Goal: Task Accomplishment & Management: Use online tool/utility

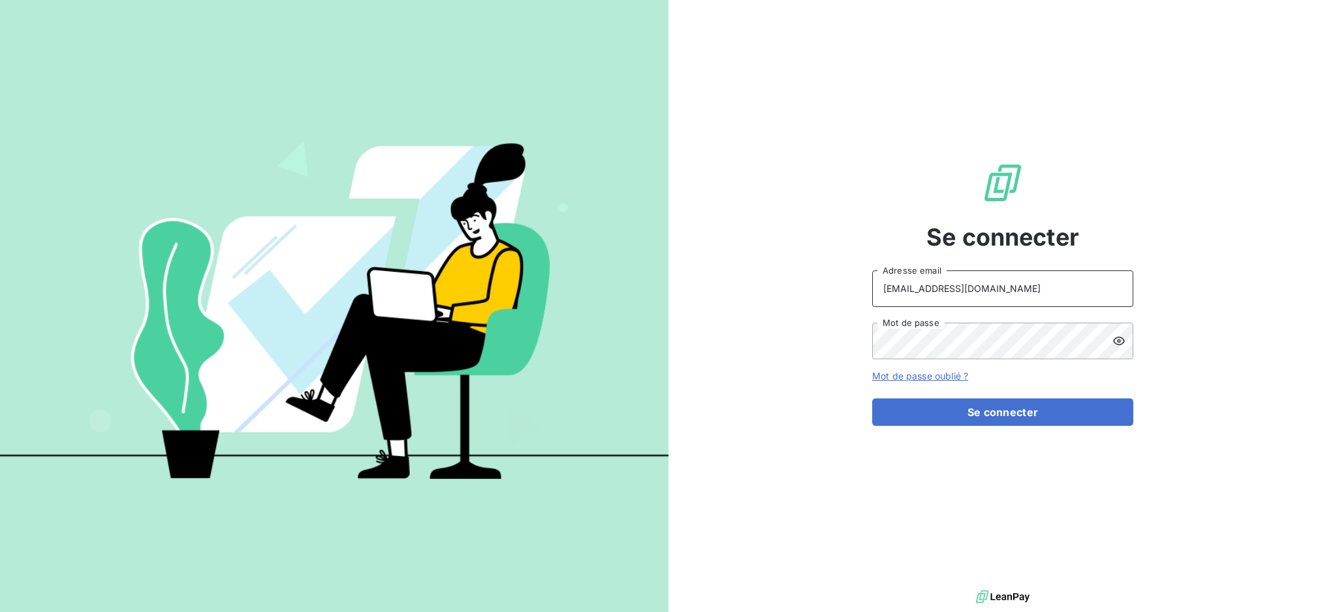
drag, startPoint x: 980, startPoint y: 292, endPoint x: 978, endPoint y: 304, distance: 11.9
click at [980, 291] on input "[EMAIL_ADDRESS][DOMAIN_NAME]" at bounding box center [1002, 288] width 261 height 37
type input "[EMAIL_ADDRESS][DOMAIN_NAME]"
click at [951, 415] on button "Se connecter" at bounding box center [1002, 411] width 261 height 27
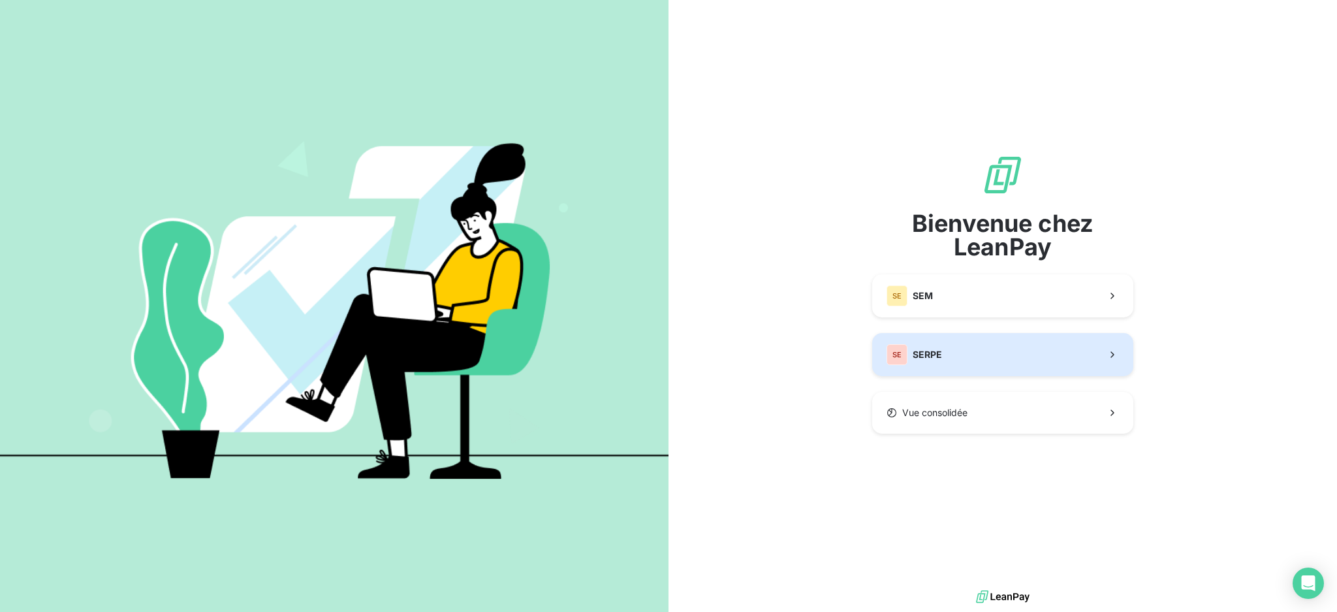
click at [953, 362] on button "SE SERPE" at bounding box center [1002, 354] width 261 height 43
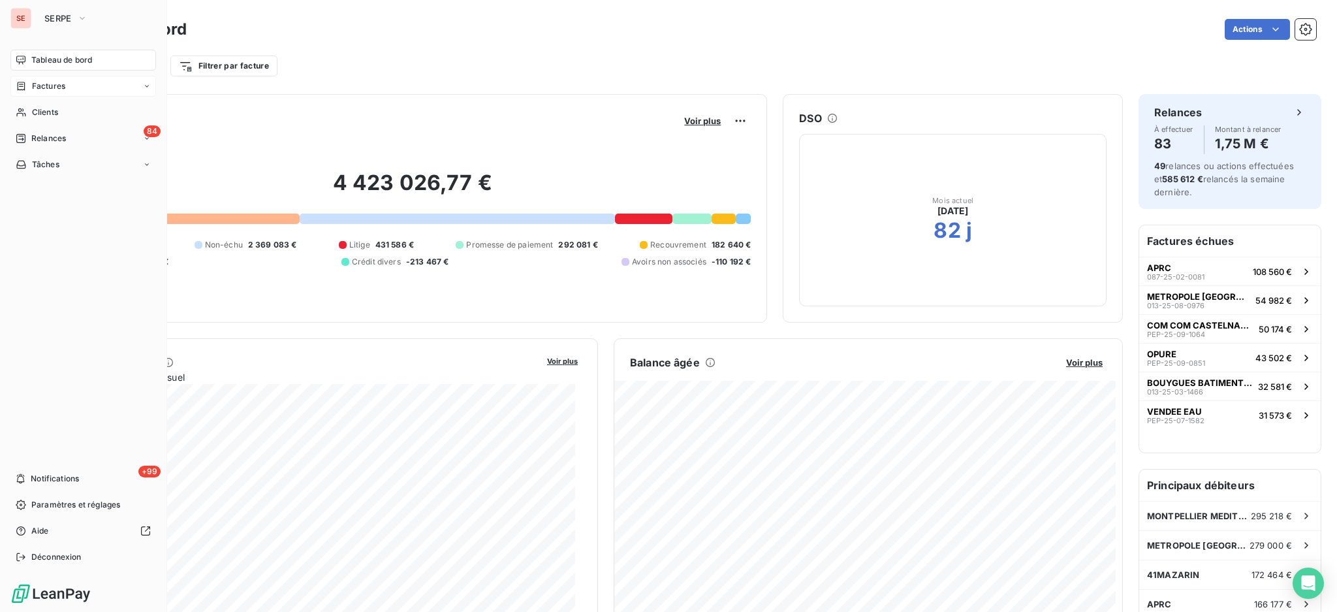
click at [35, 83] on span "Factures" at bounding box center [48, 86] width 33 height 12
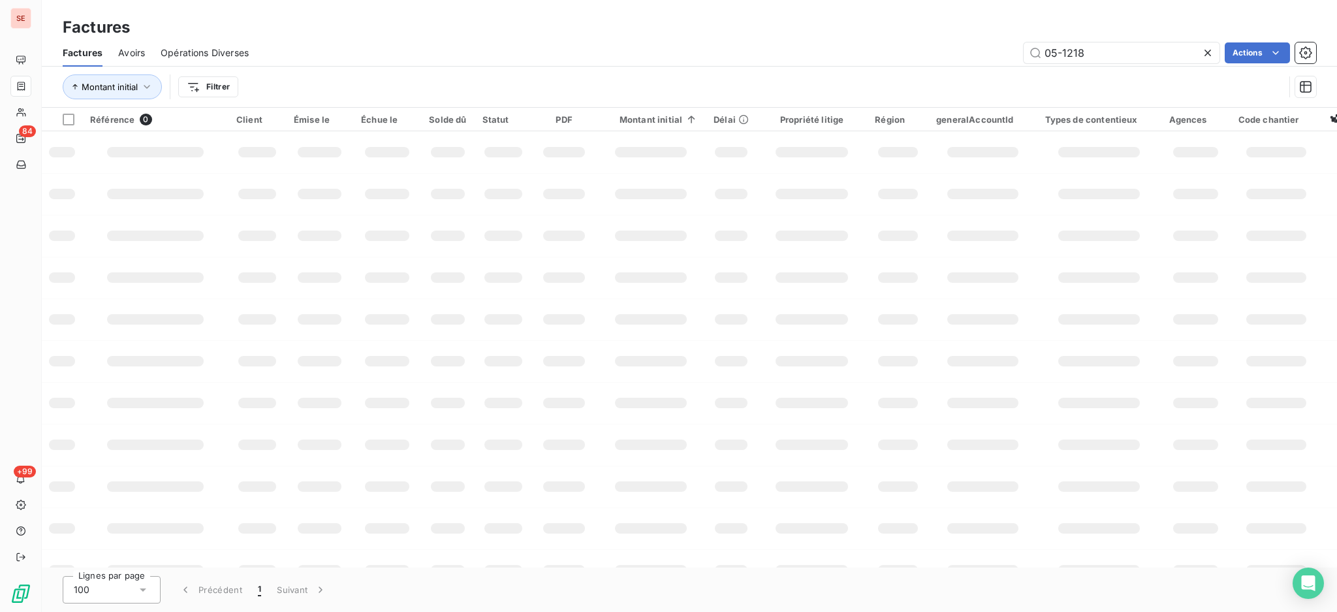
drag, startPoint x: 1137, startPoint y: 46, endPoint x: 1020, endPoint y: 37, distance: 117.2
click at [1020, 37] on div "Factures Factures Avoirs Opérations Diverses 05-1218 Actions Montant initial Fi…" at bounding box center [689, 54] width 1295 height 108
type input "03-1514"
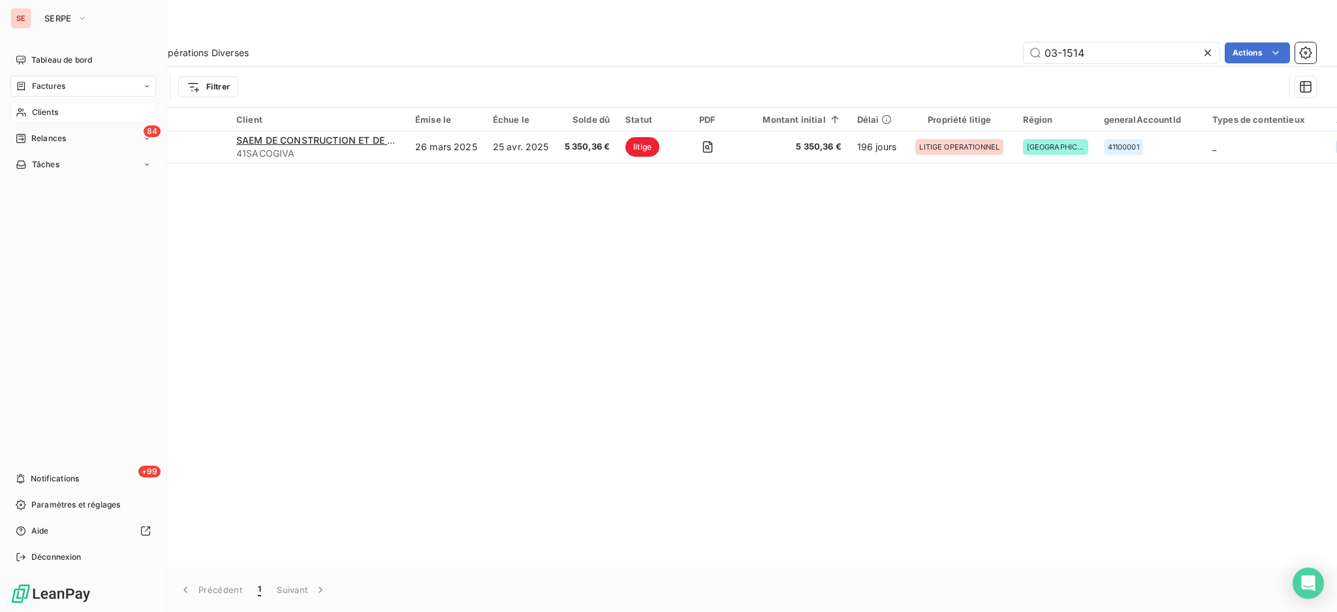
click at [47, 112] on span "Clients" at bounding box center [45, 112] width 26 height 12
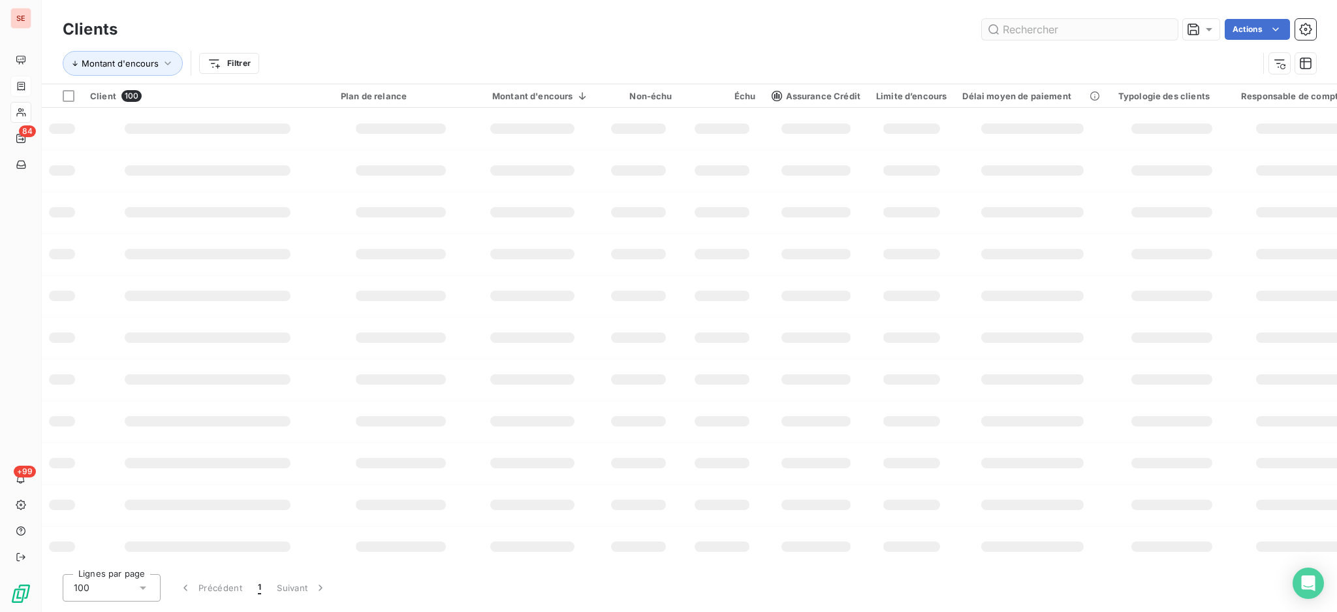
click at [1097, 27] on input "text" at bounding box center [1080, 29] width 196 height 21
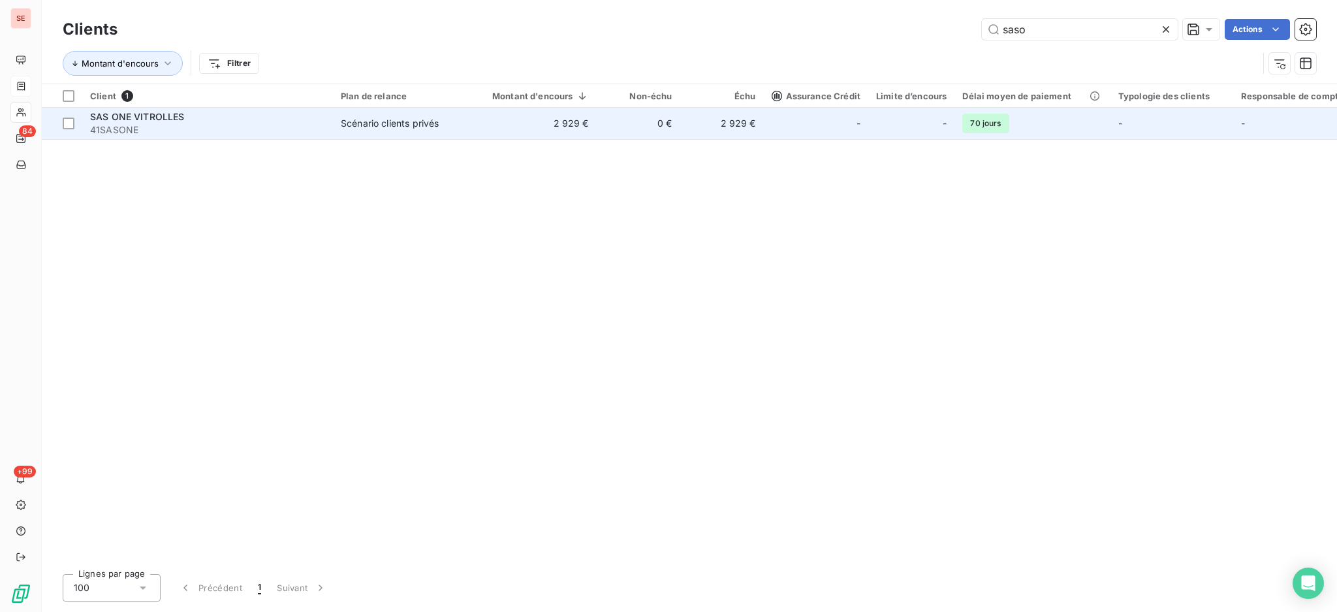
type input "saso"
click at [625, 124] on td "0 €" at bounding box center [639, 123] width 84 height 31
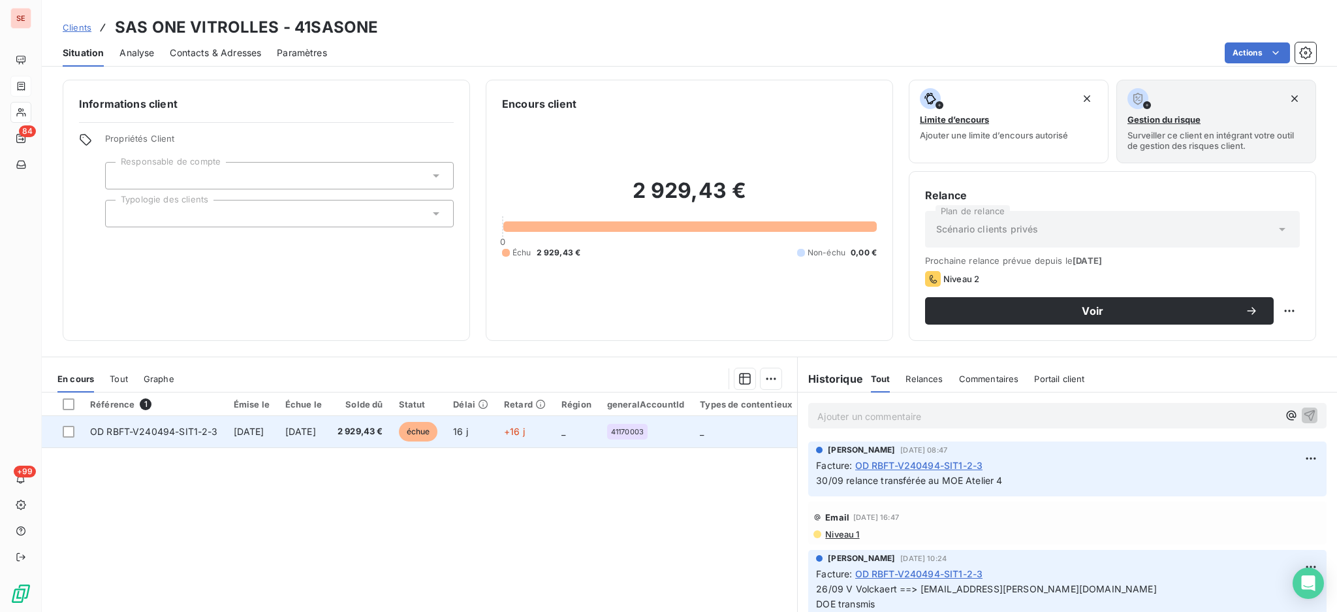
click at [330, 421] on td "[DATE]" at bounding box center [303, 431] width 52 height 31
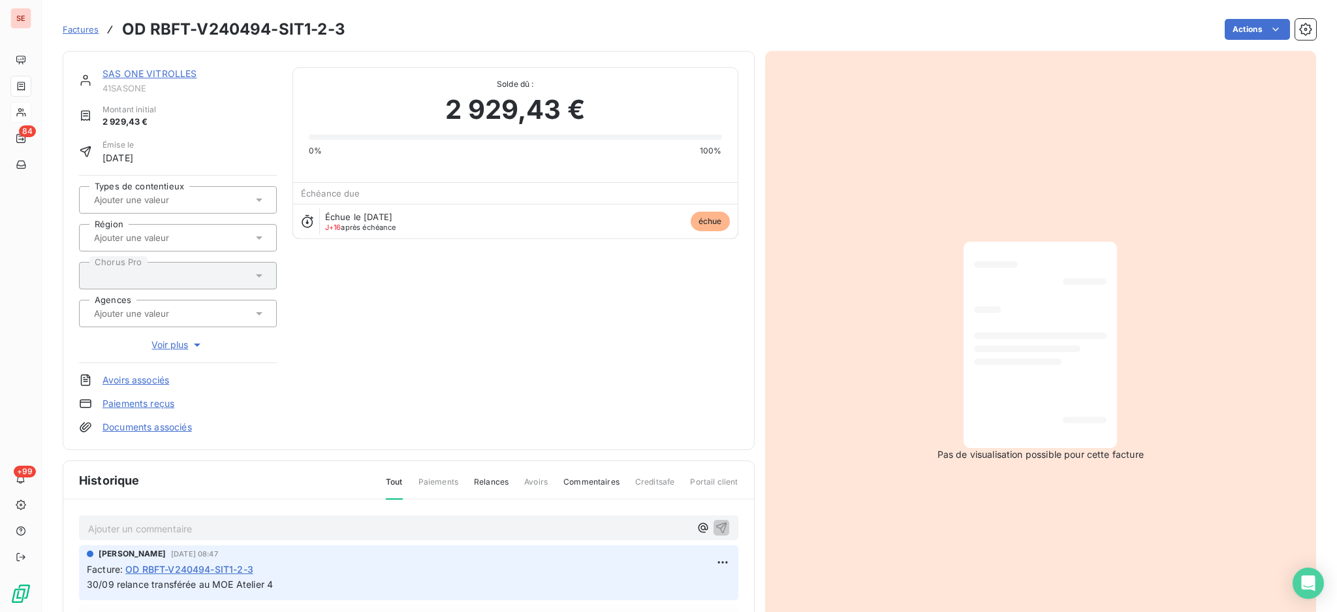
click at [559, 519] on div "Ajouter un commentaire ﻿" at bounding box center [389, 528] width 602 height 18
click at [563, 526] on p "Ajouter un commentaire ﻿" at bounding box center [389, 528] width 602 height 16
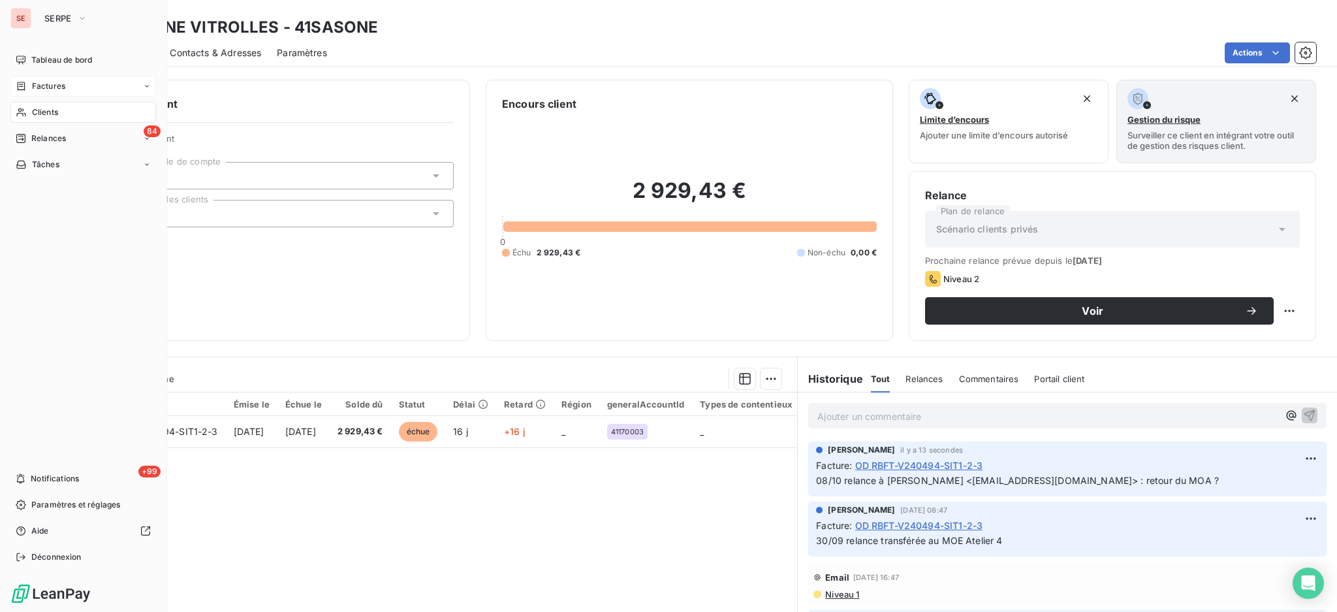
click at [36, 84] on span "Factures" at bounding box center [48, 86] width 33 height 12
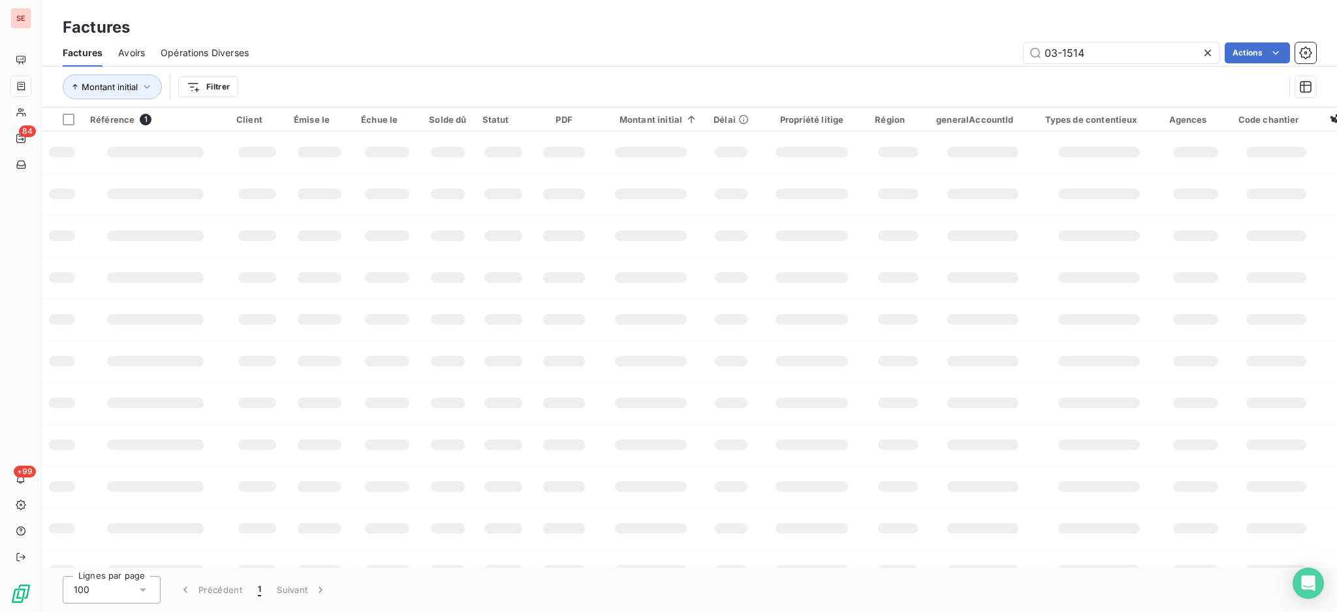
drag, startPoint x: 1115, startPoint y: 40, endPoint x: 975, endPoint y: 39, distance: 139.7
click at [975, 39] on div "Factures Avoirs Opérations Diverses 03-1514 Actions" at bounding box center [689, 52] width 1295 height 27
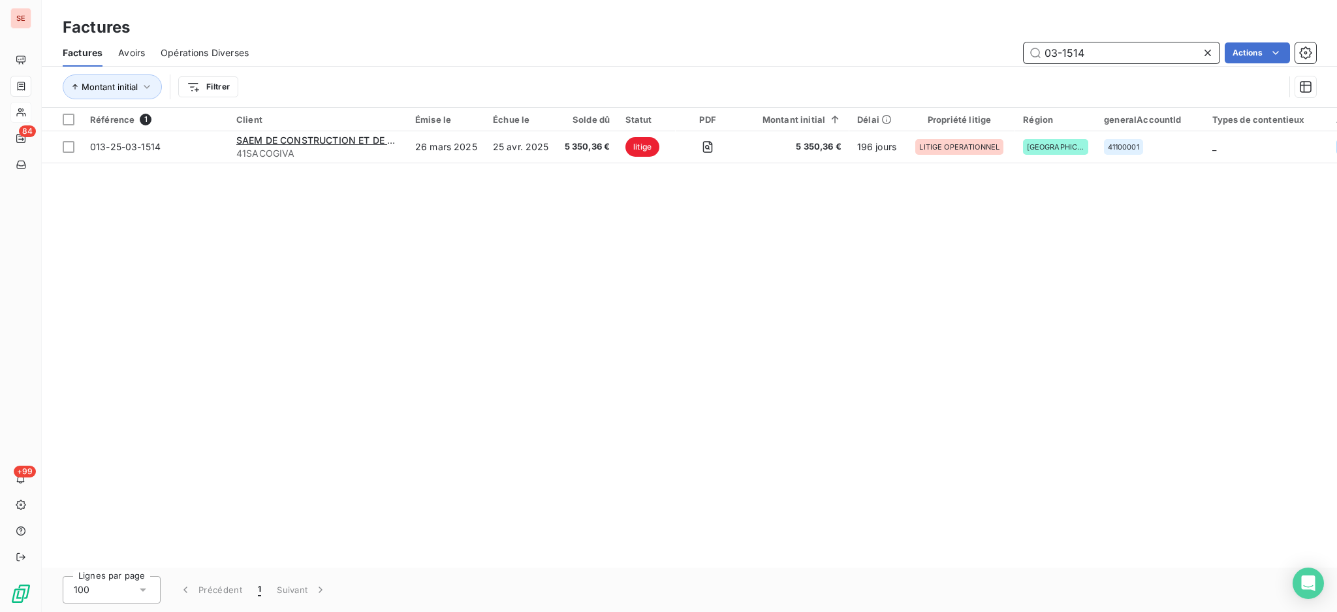
drag, startPoint x: 1122, startPoint y: 52, endPoint x: 806, endPoint y: 40, distance: 315.5
click at [951, 42] on div "03-1514 Actions" at bounding box center [790, 52] width 1052 height 21
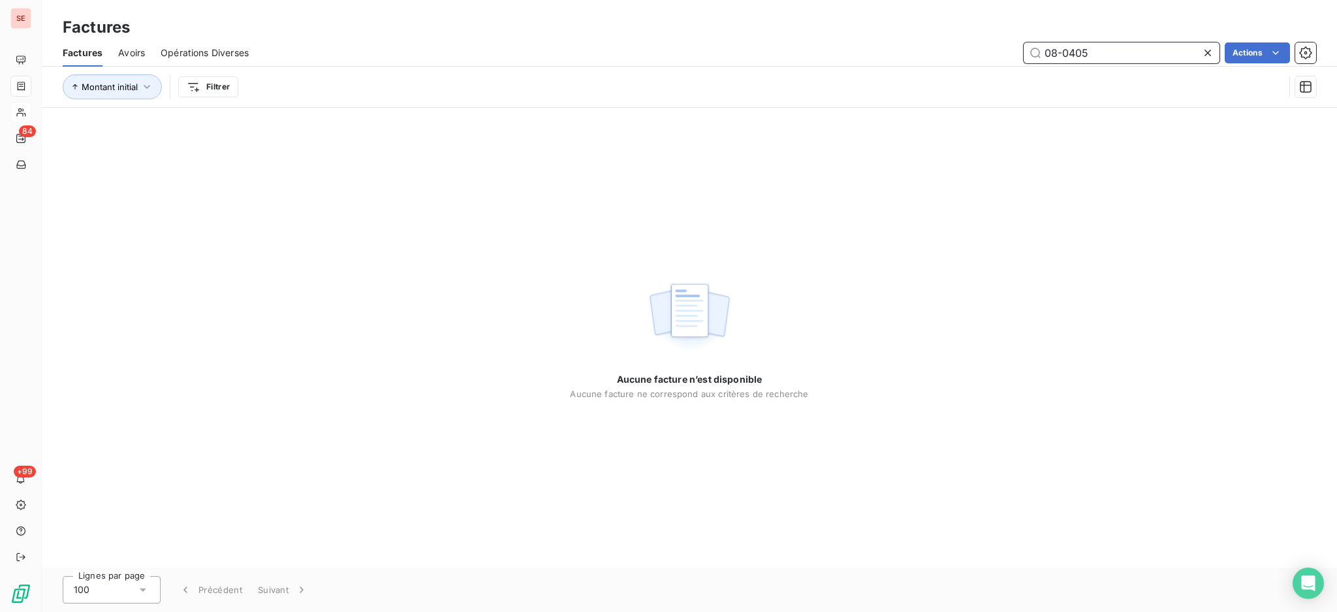
type input "08-0405"
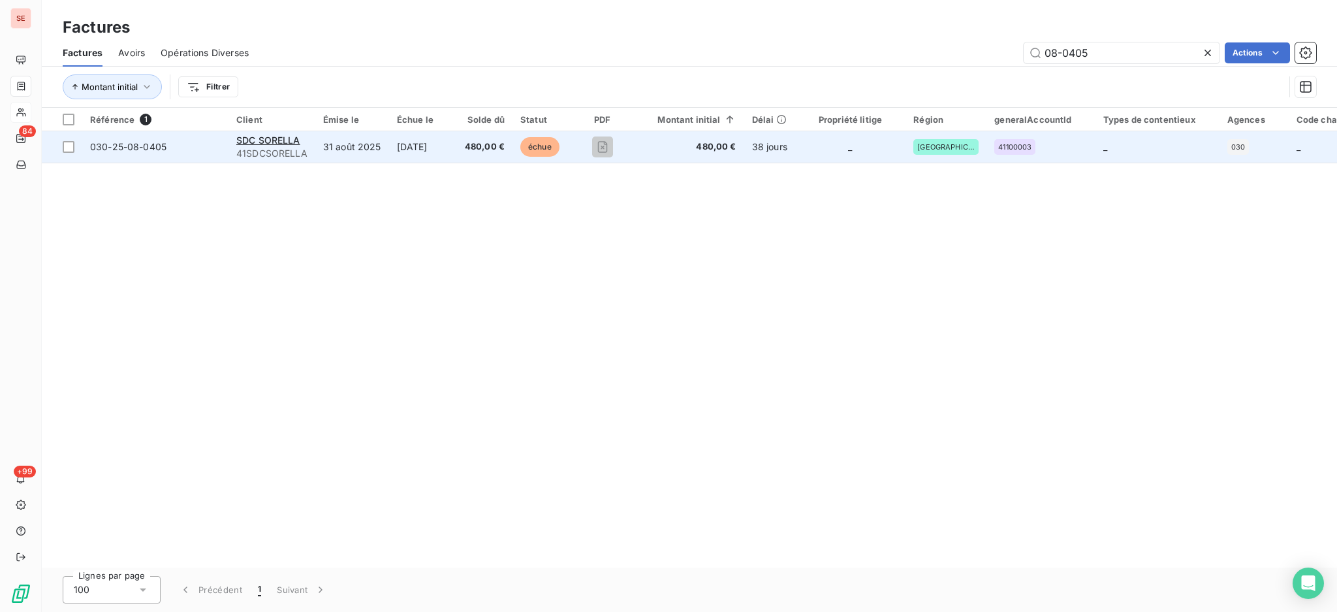
click at [283, 145] on span "SDC SORELLA" at bounding box center [268, 139] width 64 height 11
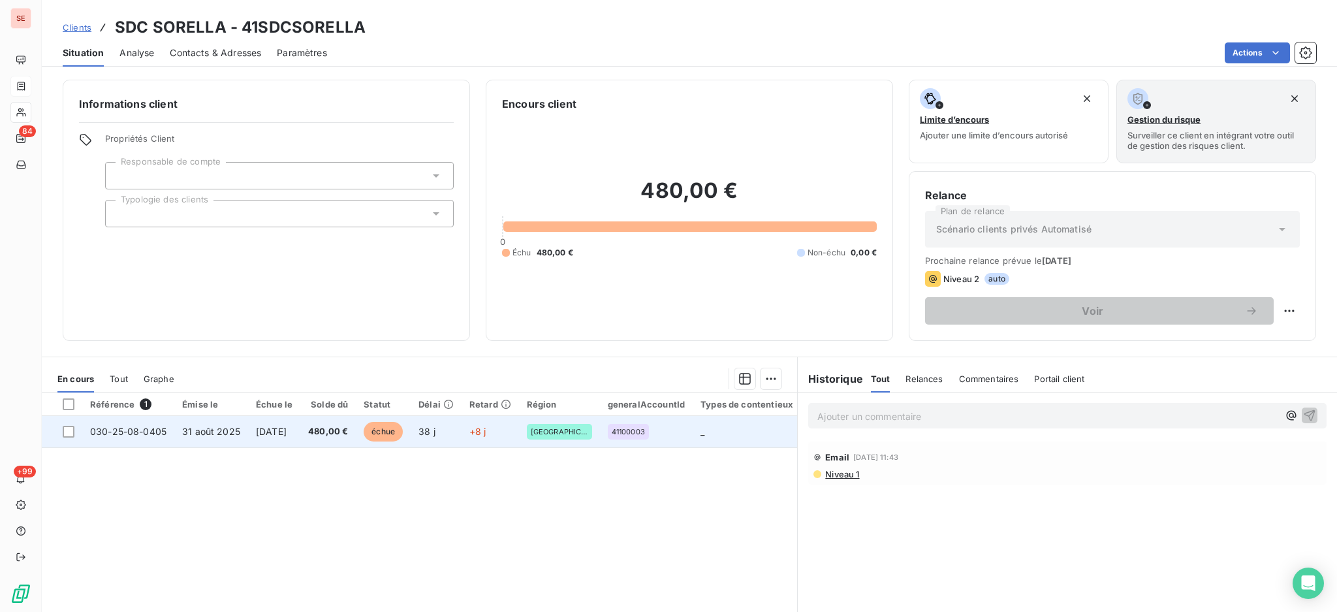
click at [287, 429] on span "[DATE]" at bounding box center [271, 431] width 31 height 11
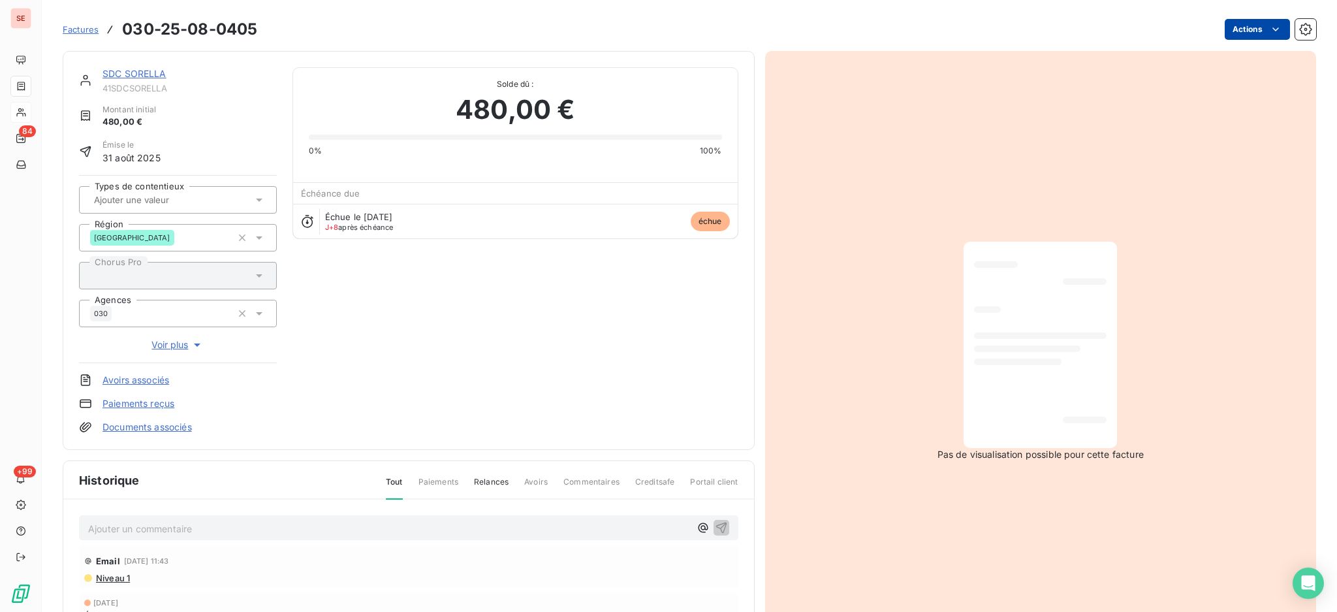
click at [1222, 27] on html "SE 84 +99 Factures 030-25-08-0405 Actions SDC SORELLA 41SDCSORELLA Montant init…" at bounding box center [668, 306] width 1337 height 612
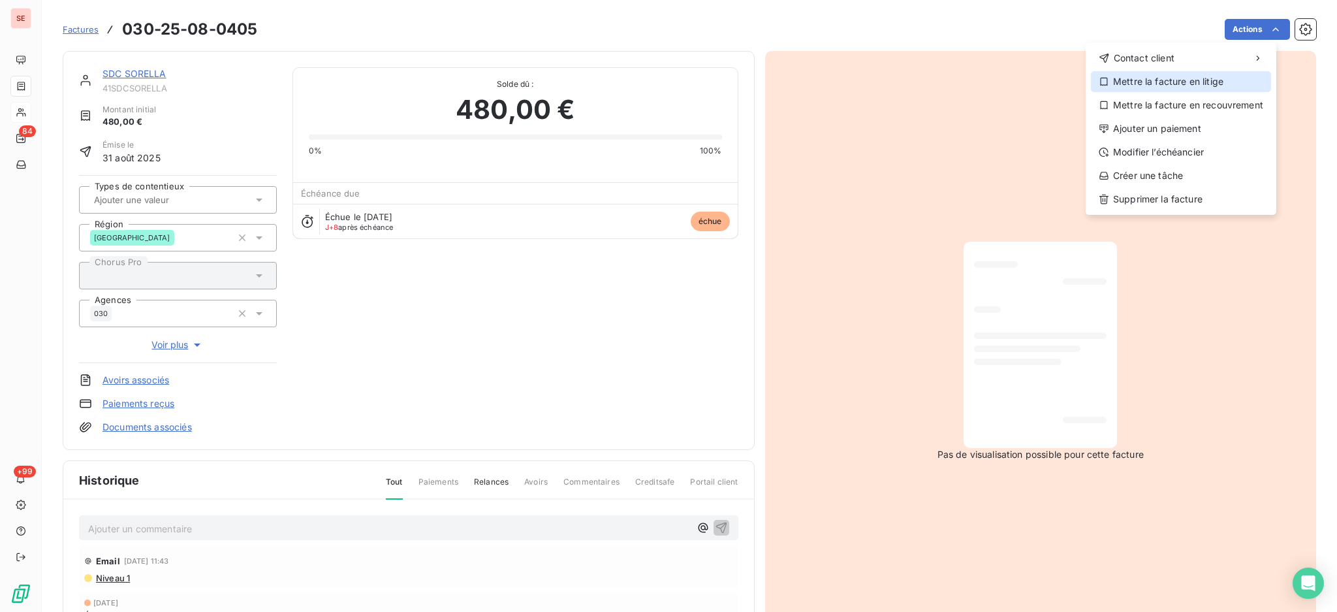
click at [1191, 89] on div "Mettre la facture en litige" at bounding box center [1181, 81] width 180 height 21
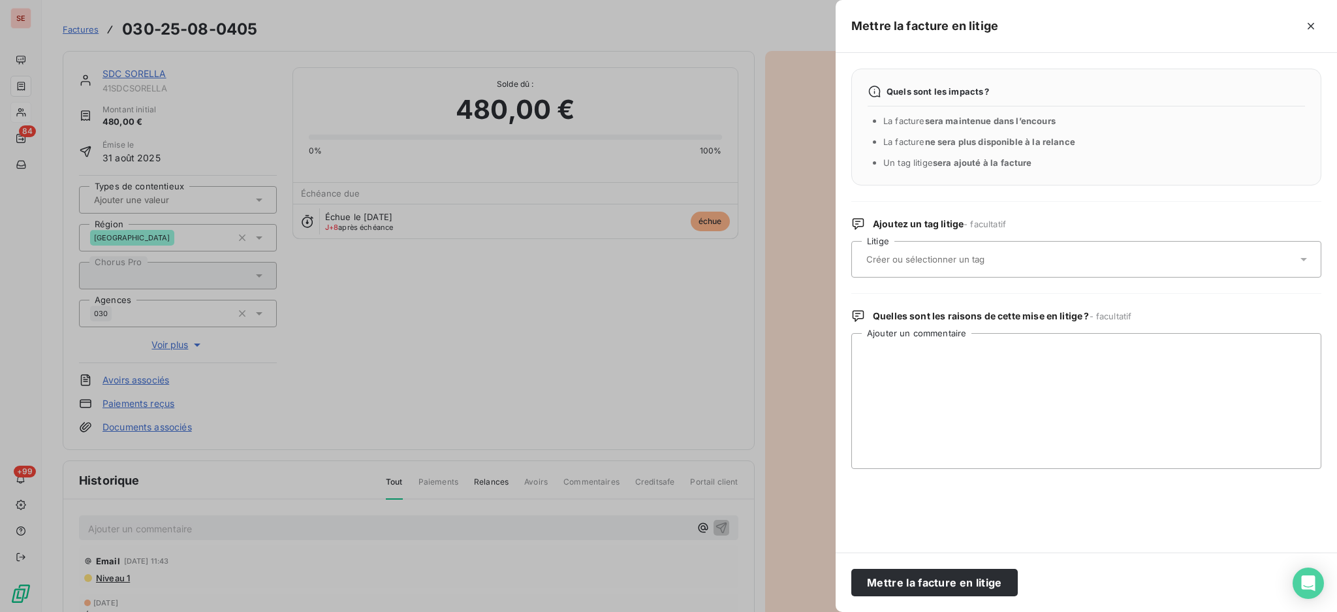
click at [1308, 260] on icon at bounding box center [1303, 259] width 13 height 13
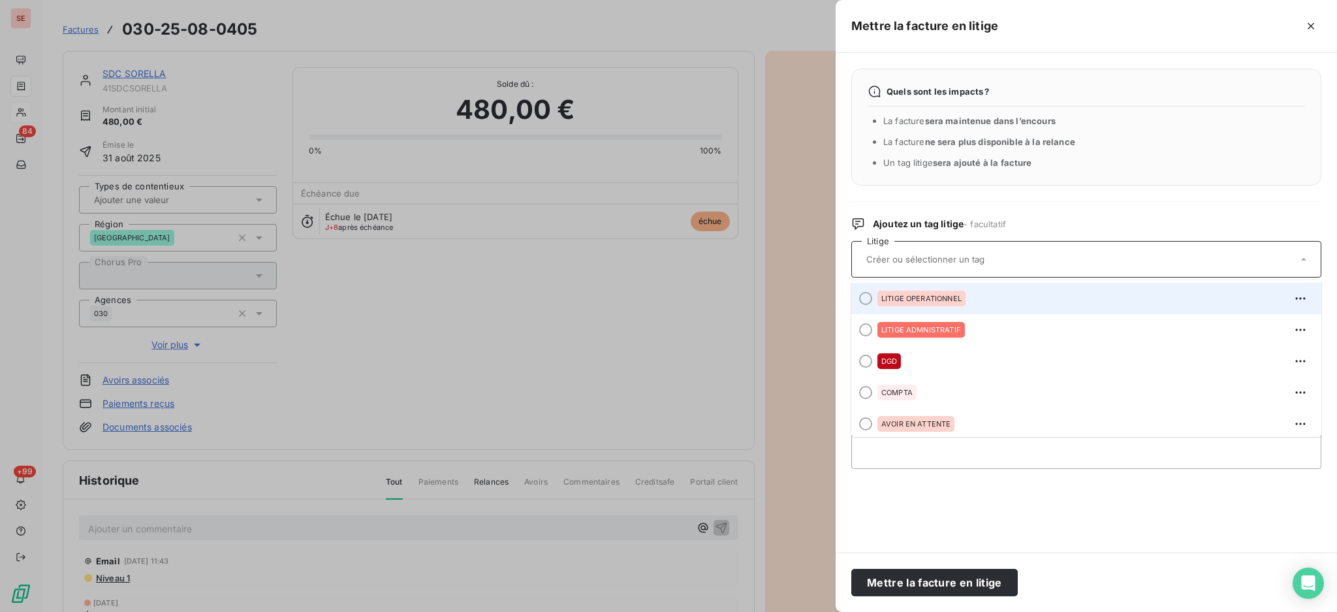
click at [947, 296] on span "LITIGE OPERATIONNEL" at bounding box center [921, 298] width 80 height 8
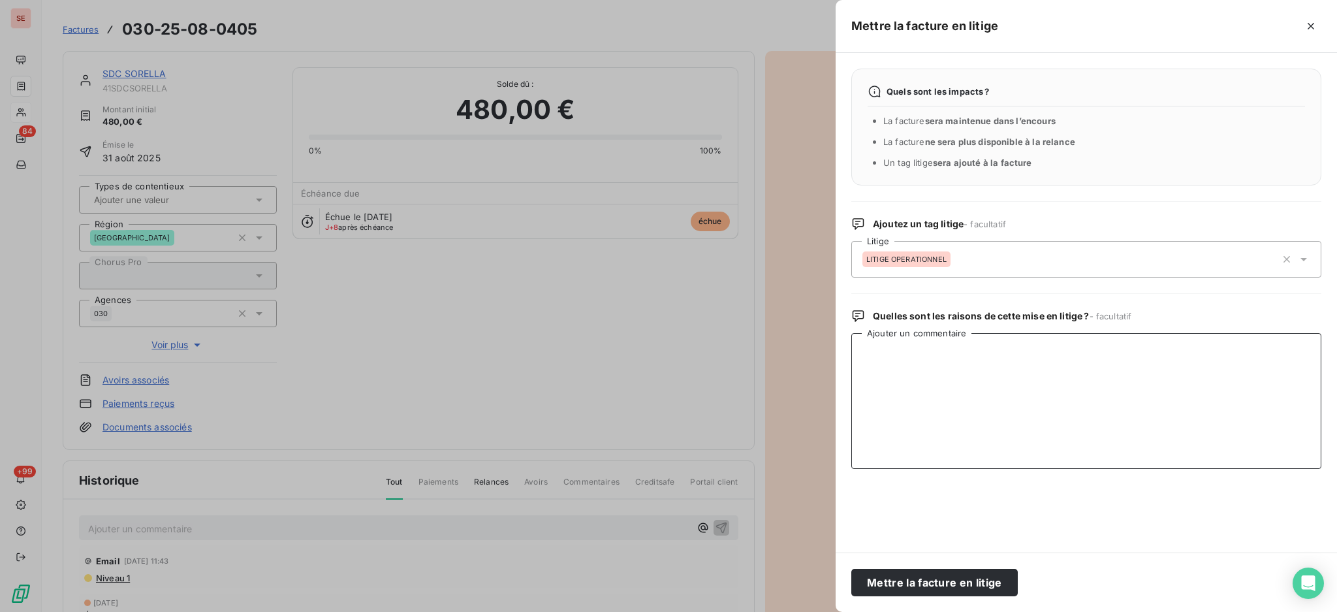
click at [944, 366] on textarea "Ajouter un commentaire" at bounding box center [1086, 401] width 470 height 136
paste textarea "On me signale que vous êtes intervenus ce jour pour l’entretien des espaces ver…"
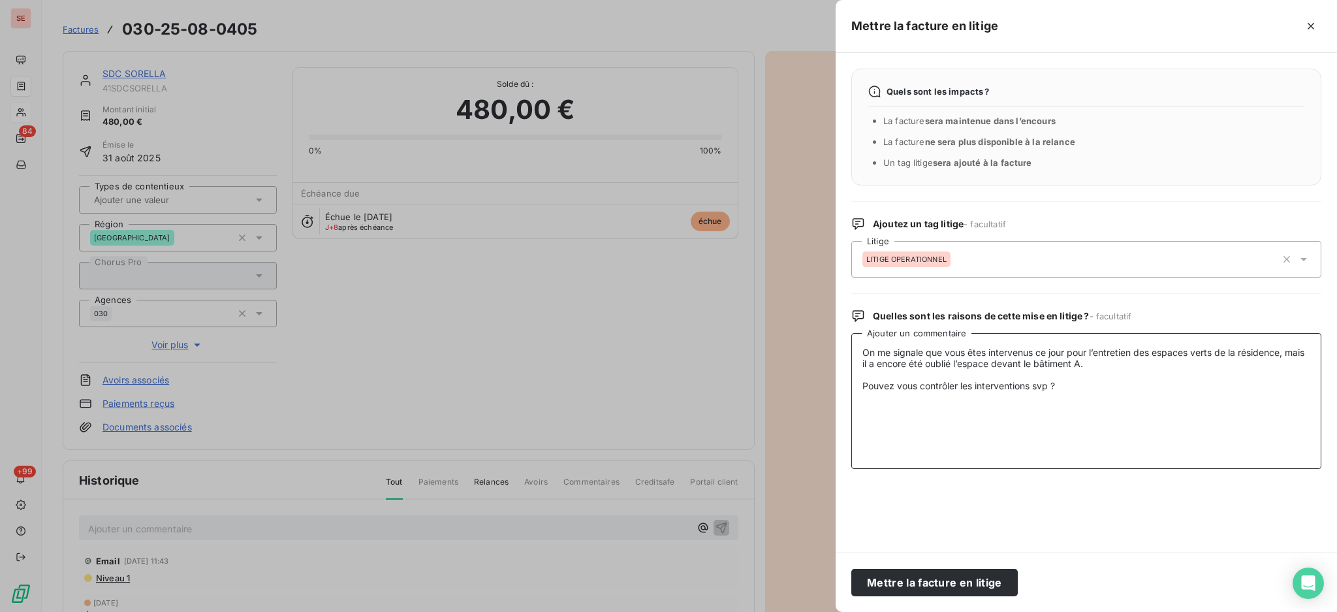
click at [928, 371] on textarea "On me signale que vous êtes intervenus ce jour pour l’entretien des espaces ver…" at bounding box center [1086, 401] width 470 height 136
click at [862, 355] on textarea "On me signale que vous êtes intervenus ce jour pour l’entretien des espaces ver…" at bounding box center [1086, 401] width 470 height 136
paste textarea "[PERSON_NAME] <[EMAIL_ADDRESS][DOMAIN_NAME]>"
click at [862, 349] on textarea "[PERSON_NAME] <[EMAIL_ADDRESS][DOMAIN_NAME]> On me signale que vous êtes interv…" at bounding box center [1086, 401] width 470 height 136
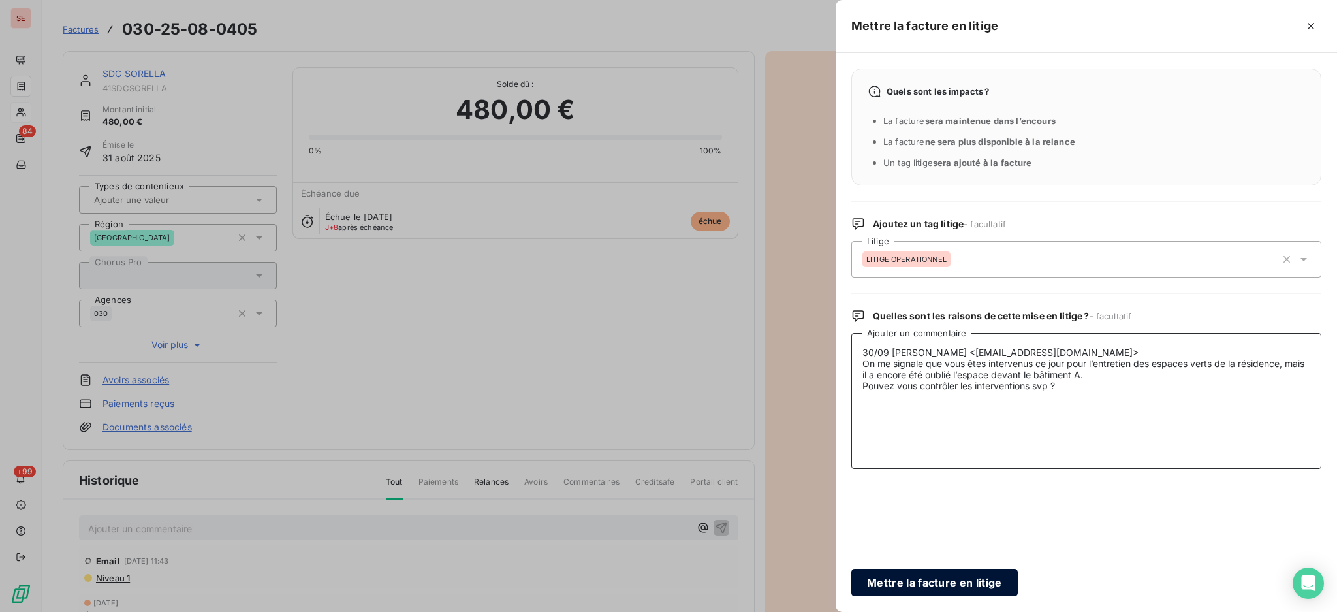
type textarea "30/09 [PERSON_NAME] <[EMAIL_ADDRESS][DOMAIN_NAME]> On me signale que vous êtes …"
click at [982, 578] on button "Mettre la facture en litige" at bounding box center [934, 582] width 166 height 27
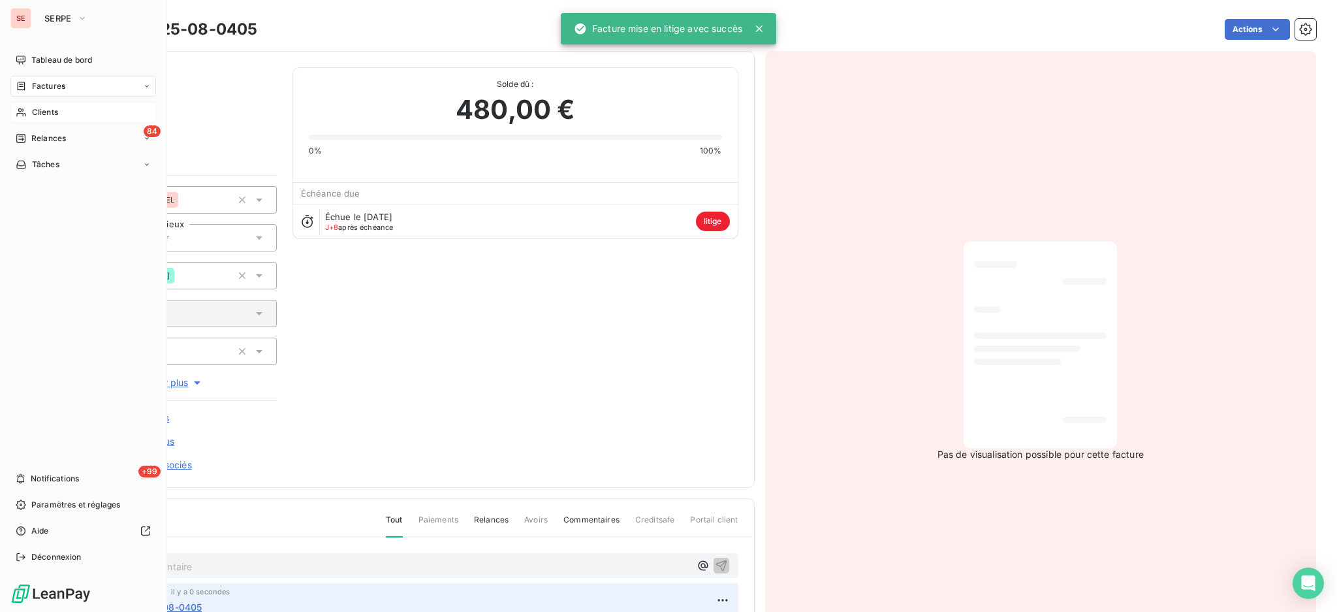
click at [27, 87] on div "Factures" at bounding box center [41, 86] width 50 height 12
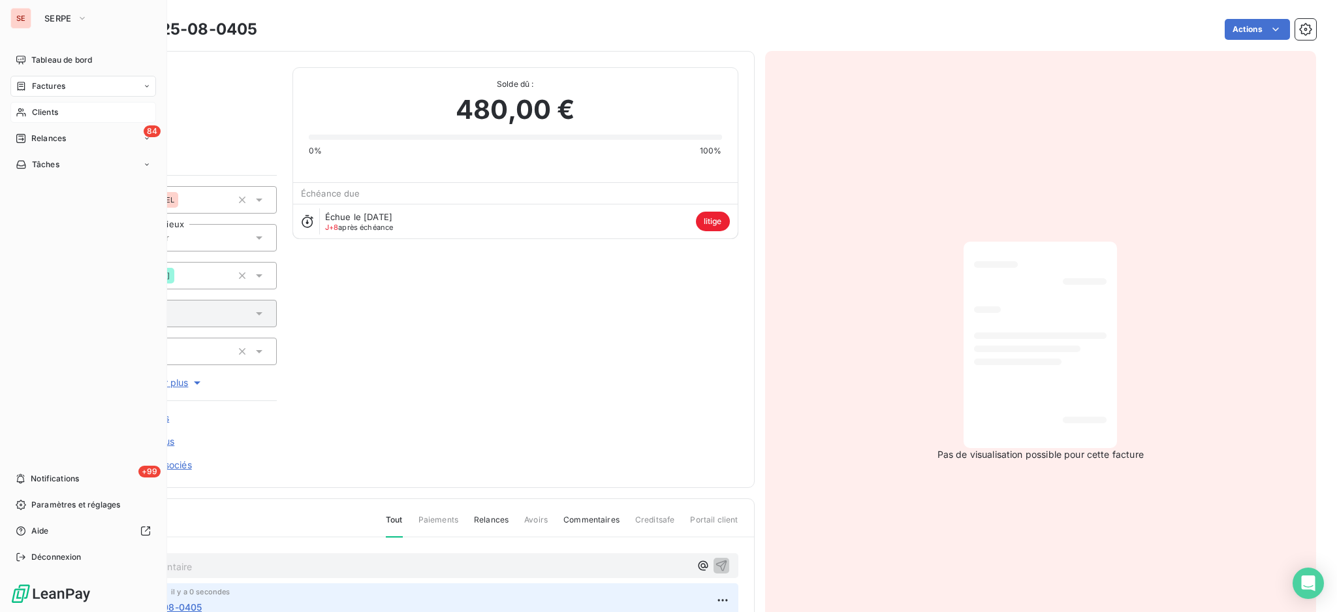
click at [58, 84] on span "Factures" at bounding box center [48, 86] width 33 height 12
click at [49, 116] on span "Factures" at bounding box center [47, 112] width 33 height 12
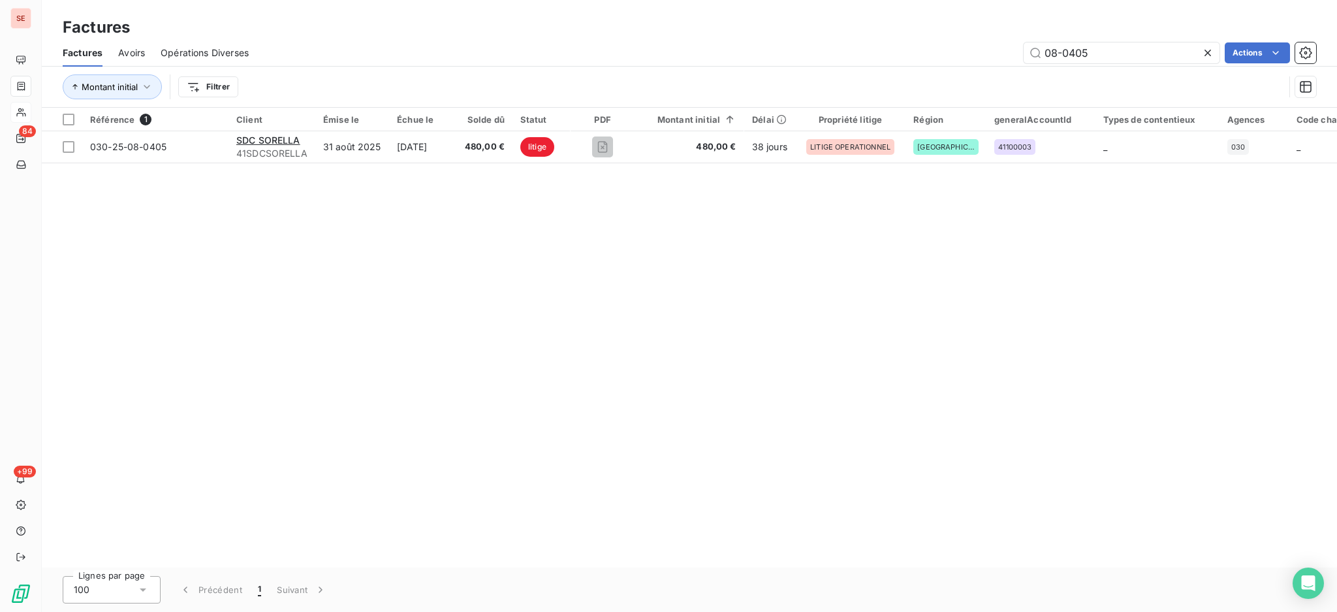
drag, startPoint x: 1174, startPoint y: 63, endPoint x: 966, endPoint y: 47, distance: 208.2
click at [1017, 40] on div "Factures Avoirs Opérations Diverses 08-0405 Actions" at bounding box center [689, 52] width 1295 height 27
click at [1118, 61] on input "08-0405" at bounding box center [1122, 52] width 196 height 21
click at [1116, 51] on input "08-0405" at bounding box center [1122, 52] width 196 height 21
click at [1116, 50] on input "08-0405" at bounding box center [1122, 52] width 196 height 21
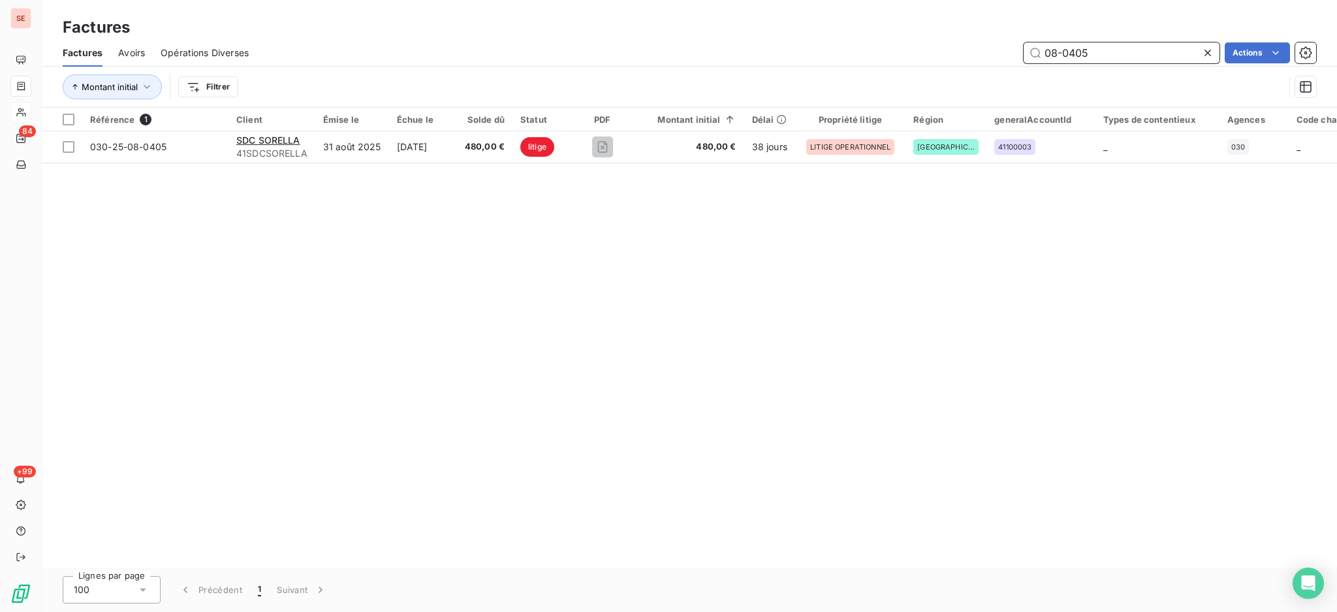
click at [1116, 50] on input "08-0405" at bounding box center [1122, 52] width 196 height 21
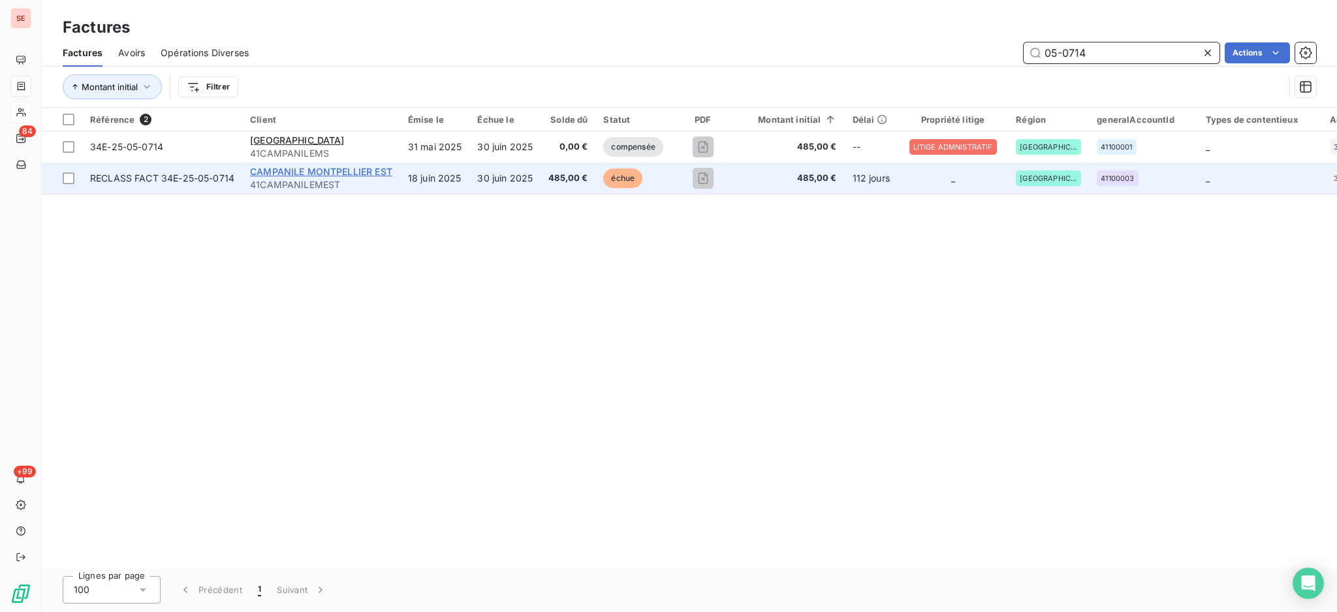
type input "05-0714"
click at [322, 174] on span "CAMPANILE MONTPELLIER EST" at bounding box center [321, 171] width 142 height 11
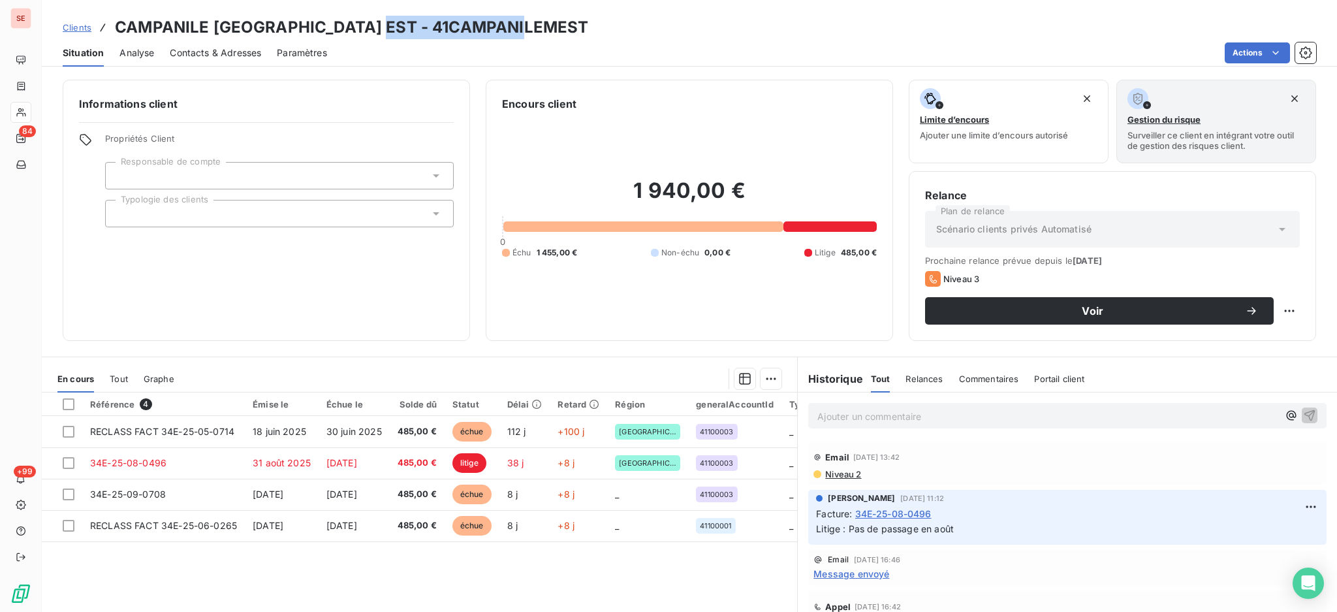
drag, startPoint x: 376, startPoint y: 24, endPoint x: 525, endPoint y: 31, distance: 149.1
click at [525, 31] on h3 "CAMPANILE [GEOGRAPHIC_DATA] EST - 41CAMPANILEMEST" at bounding box center [351, 28] width 473 height 24
copy h3 "41CAMPANILEMEST"
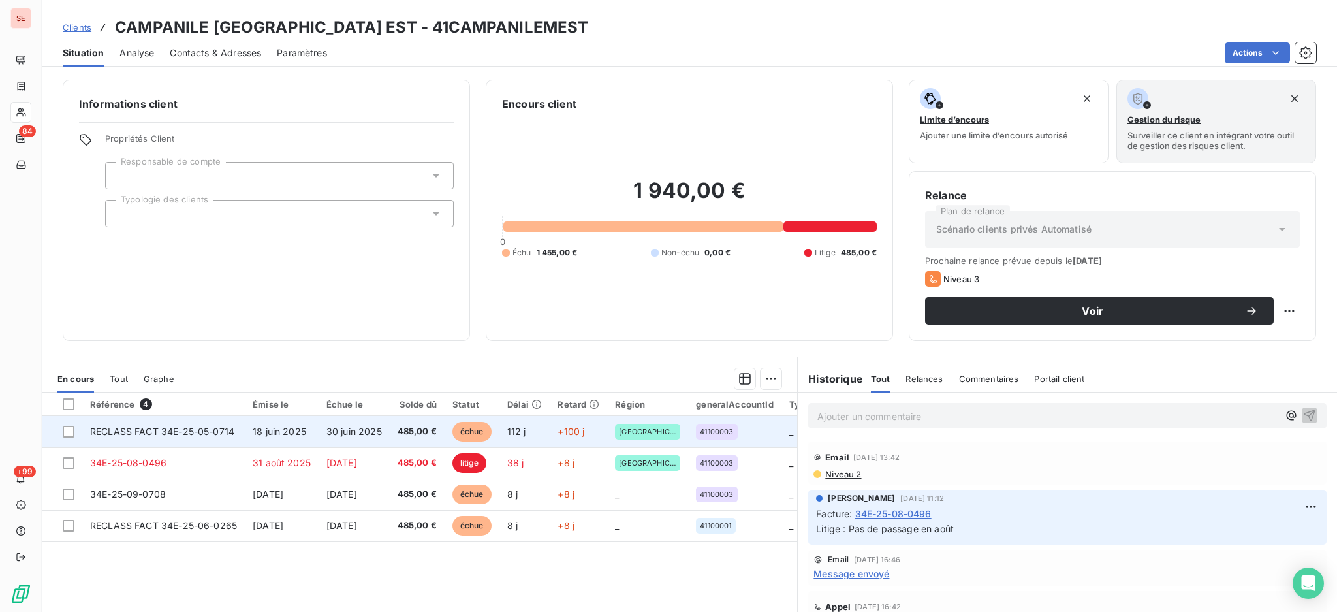
click at [217, 432] on span "RECLASS FACT 34E-25-05-0714" at bounding box center [162, 431] width 144 height 11
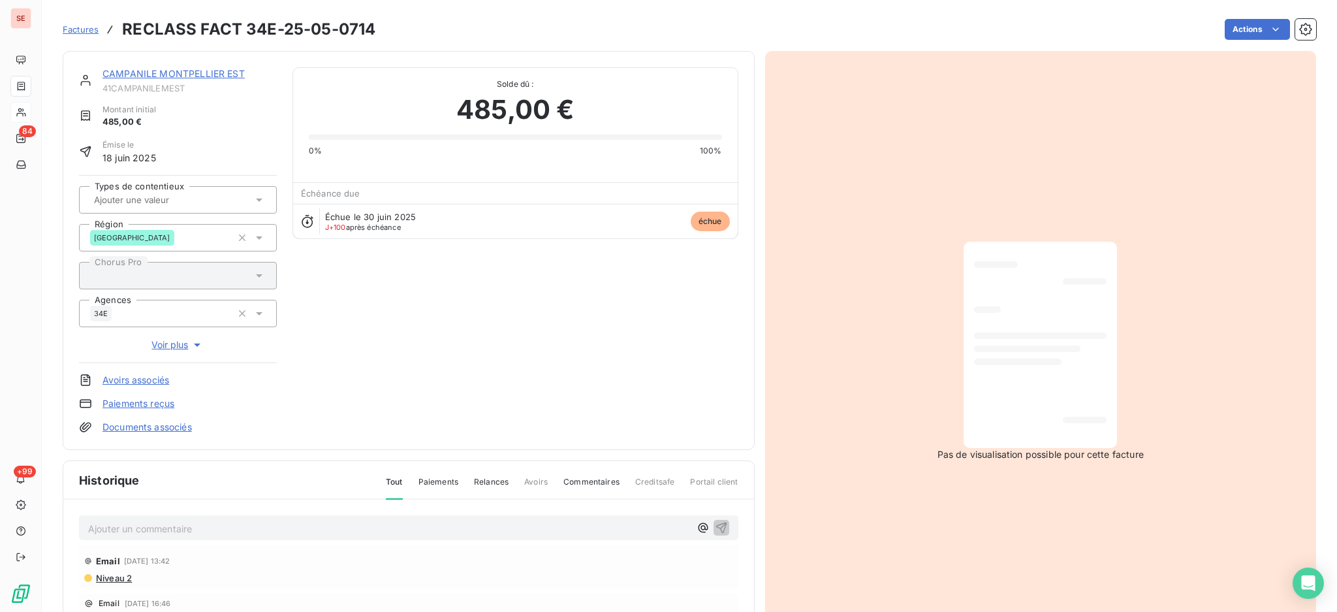
click at [165, 519] on div "Ajouter un commentaire ﻿" at bounding box center [389, 528] width 602 height 18
click at [161, 527] on p "Ajouter un commentaire ﻿" at bounding box center [389, 528] width 602 height 16
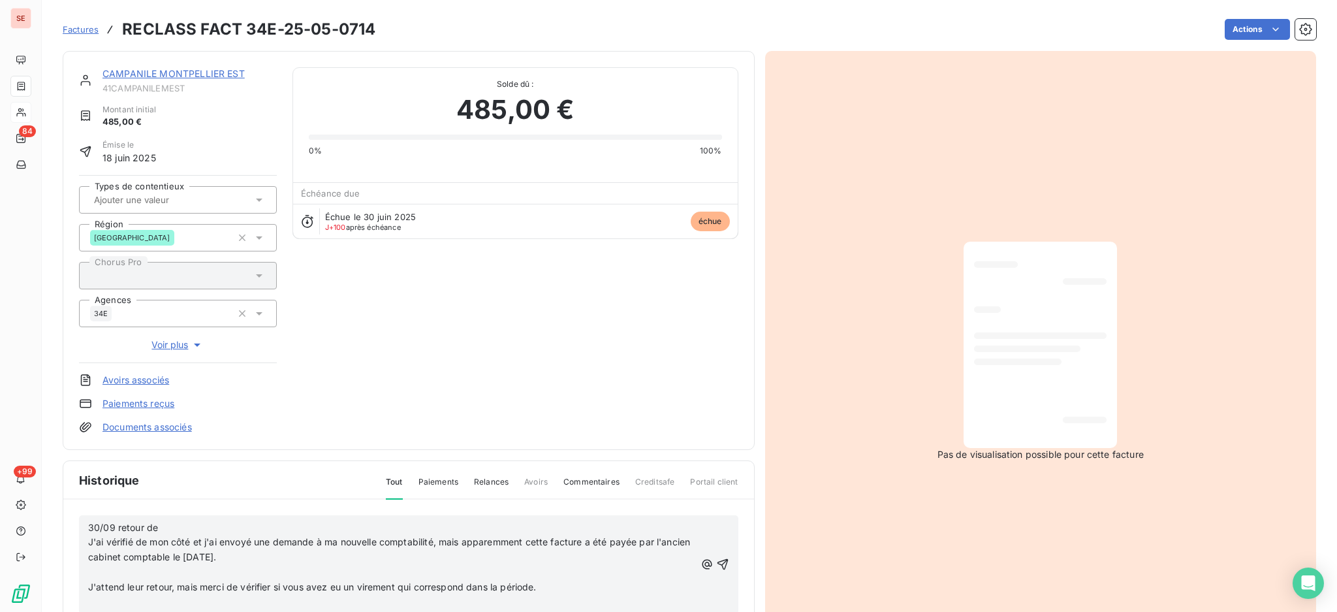
click at [154, 574] on p "﻿" at bounding box center [391, 572] width 607 height 15
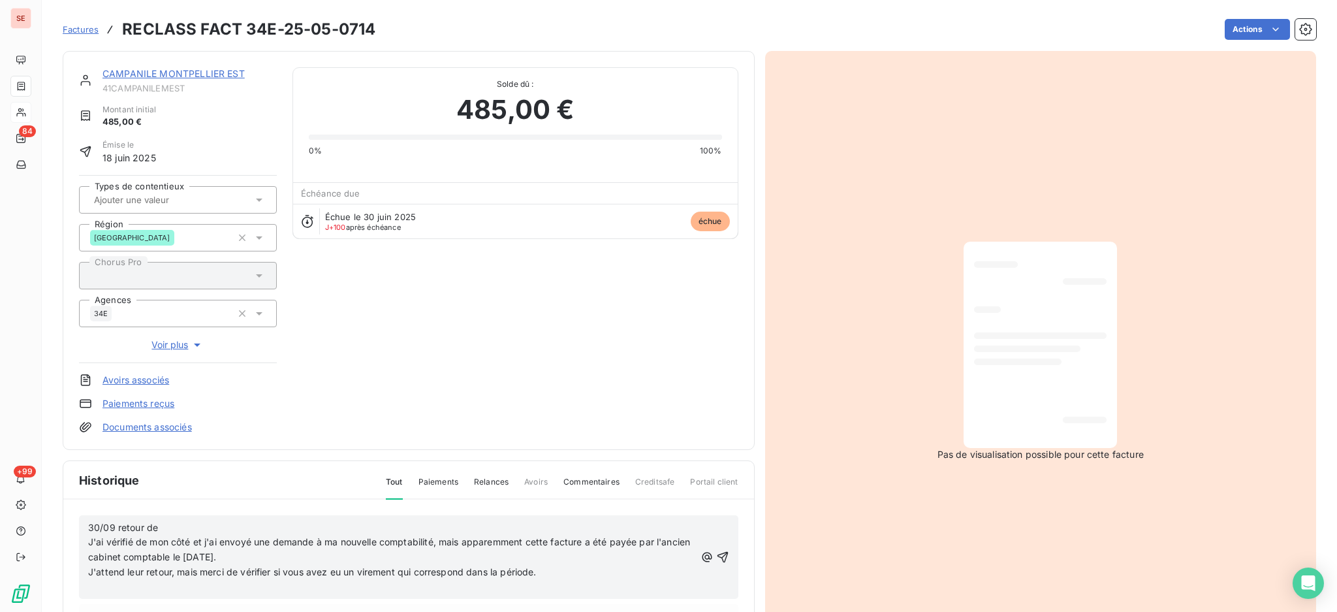
click at [176, 586] on p "﻿" at bounding box center [391, 587] width 607 height 15
click at [237, 530] on p "30/09 retour de J'ai vérifié de mon côté et j'ai envoyé une demande à ma nouvel…" at bounding box center [391, 542] width 607 height 45
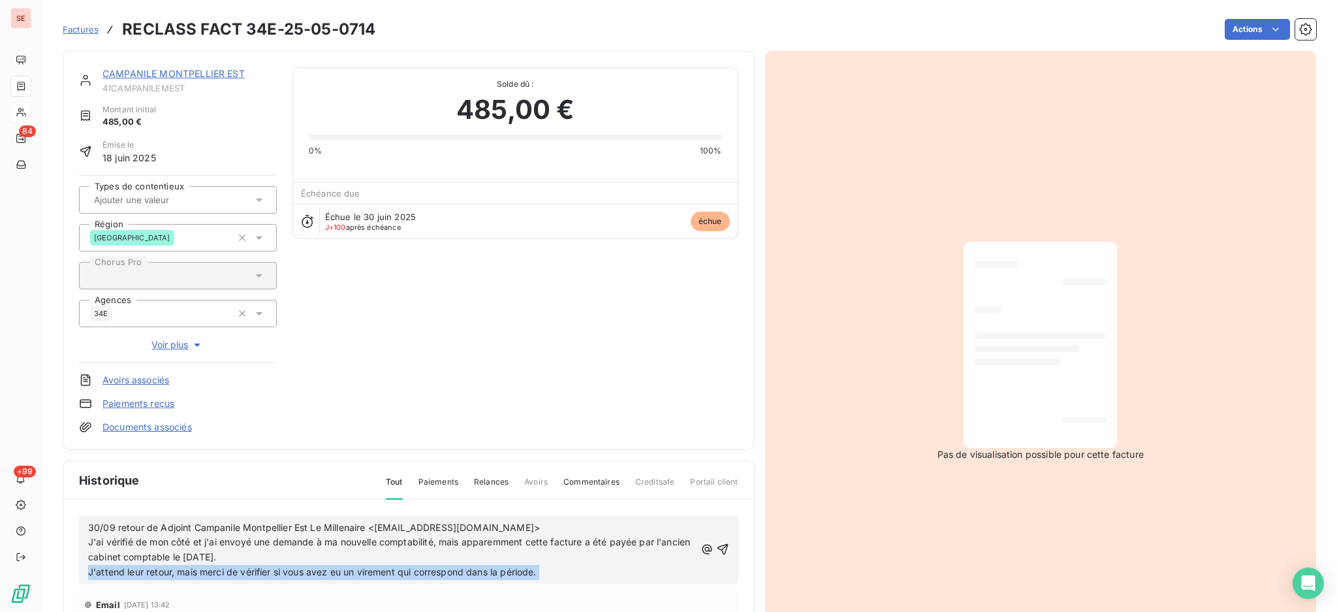
drag, startPoint x: 706, startPoint y: 529, endPoint x: 630, endPoint y: 542, distance: 77.4
click at [630, 542] on div "30/09 retour de Adjoint Campanile Montpellier Est Le Millenaire <[EMAIL_ADDRESS…" at bounding box center [408, 549] width 641 height 61
click at [695, 543] on div "30/09 retour de Adjoint Campanile Montpellier Est Le Millenaire <[EMAIL_ADDRESS…" at bounding box center [408, 549] width 641 height 61
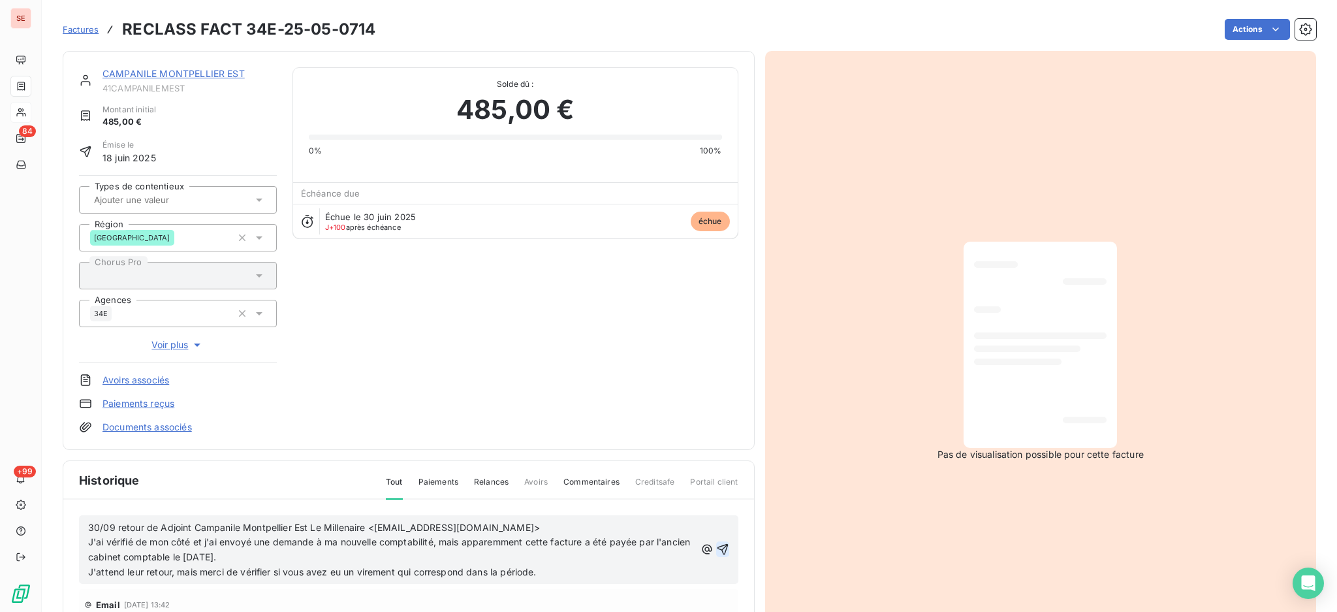
click at [716, 546] on icon "button" at bounding box center [722, 549] width 13 height 13
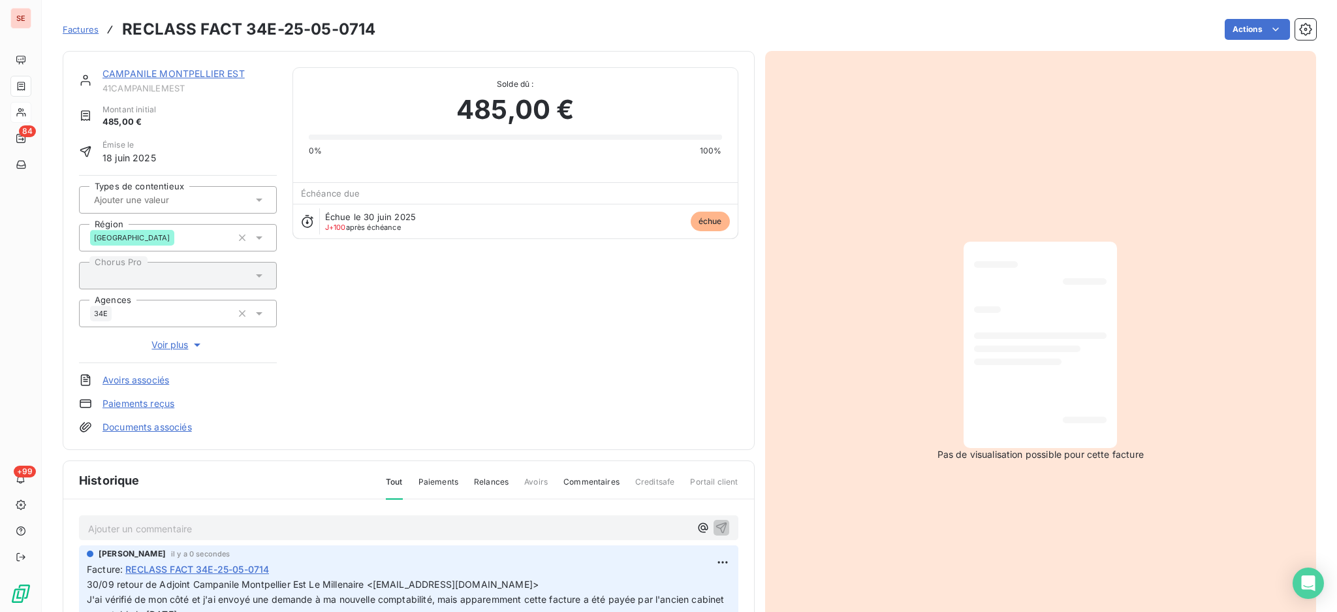
click at [343, 524] on p "Ajouter un commentaire ﻿" at bounding box center [389, 528] width 602 height 16
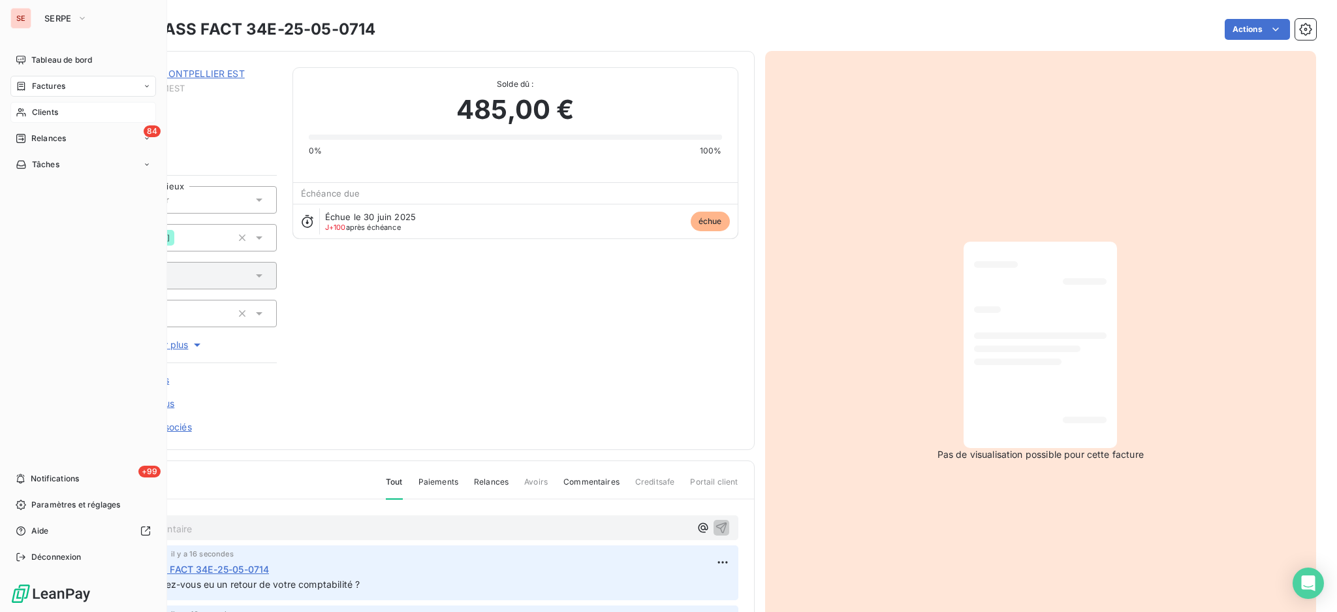
click at [37, 112] on span "Clients" at bounding box center [45, 112] width 26 height 12
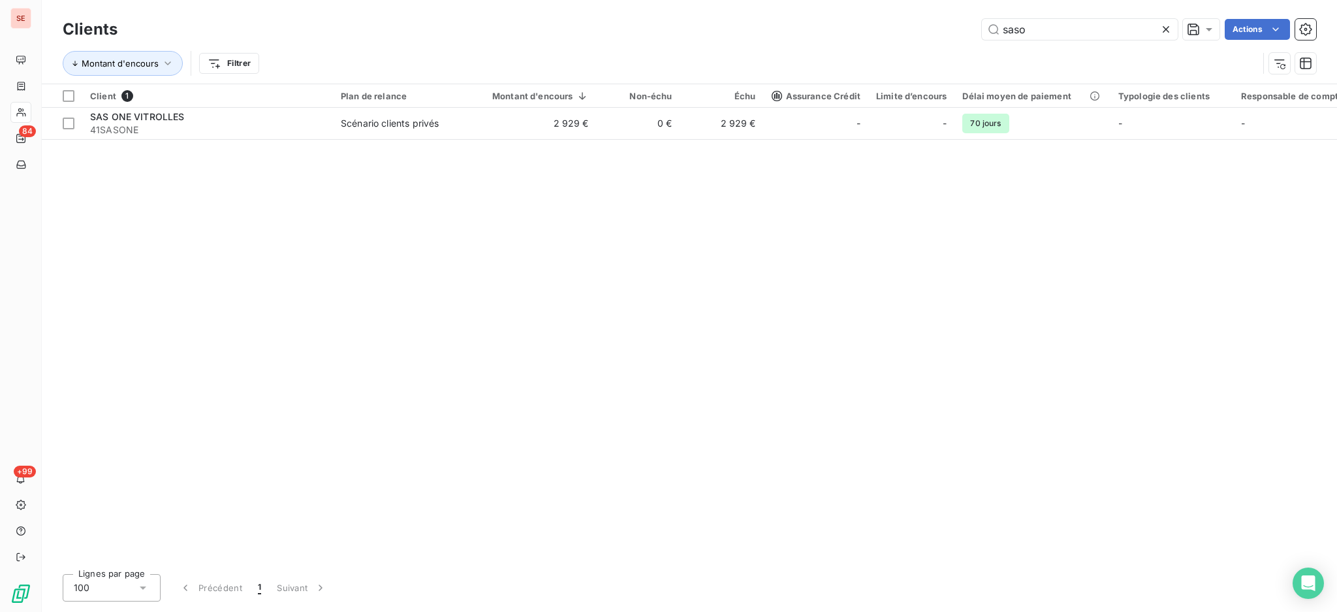
drag, startPoint x: 973, startPoint y: 27, endPoint x: 902, endPoint y: 29, distance: 70.5
click at [906, 28] on div "saso Actions" at bounding box center [724, 29] width 1183 height 21
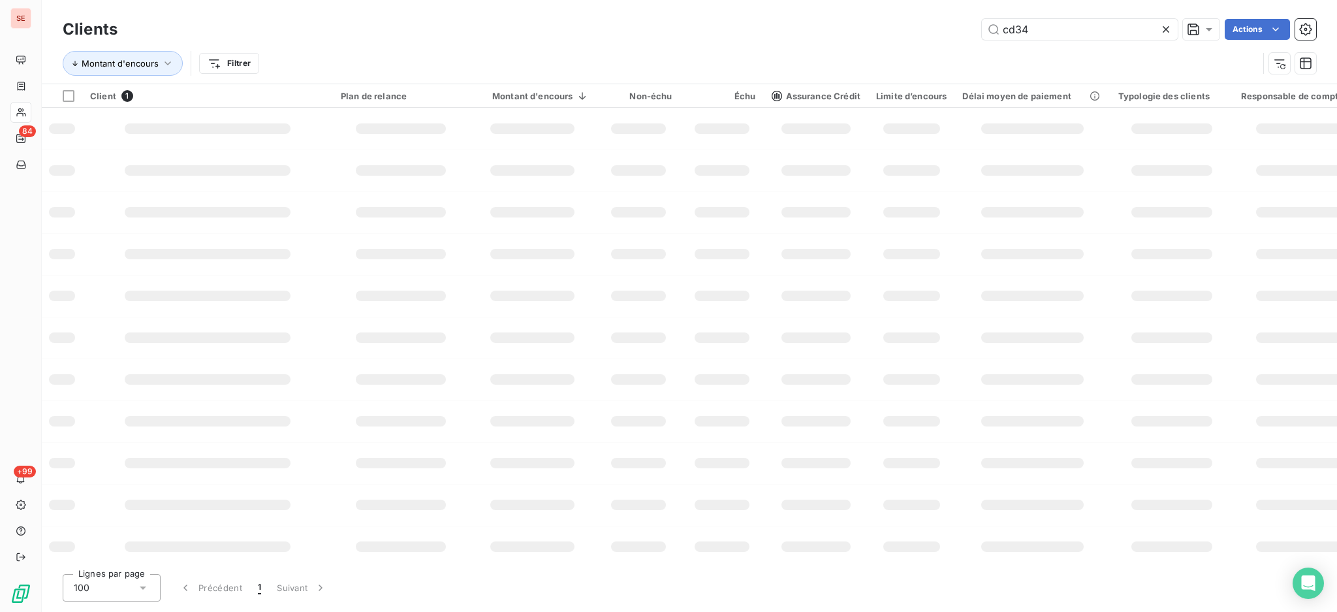
type input "cd34"
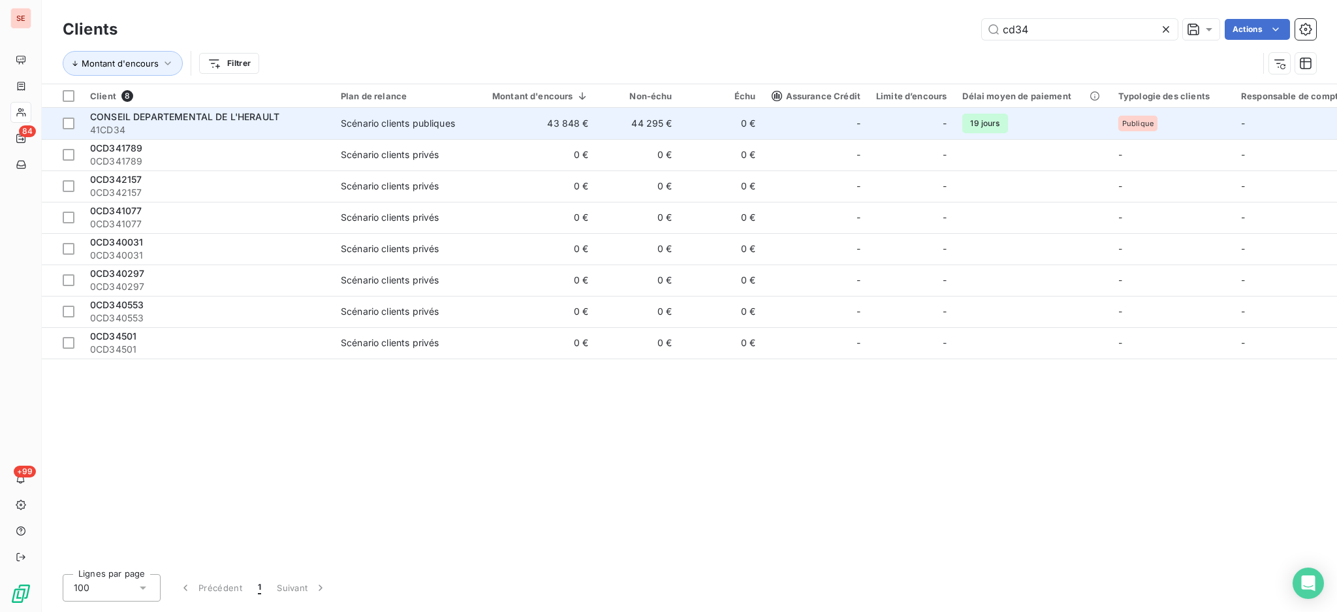
click at [401, 123] on div "Scénario clients publiques" at bounding box center [398, 123] width 114 height 13
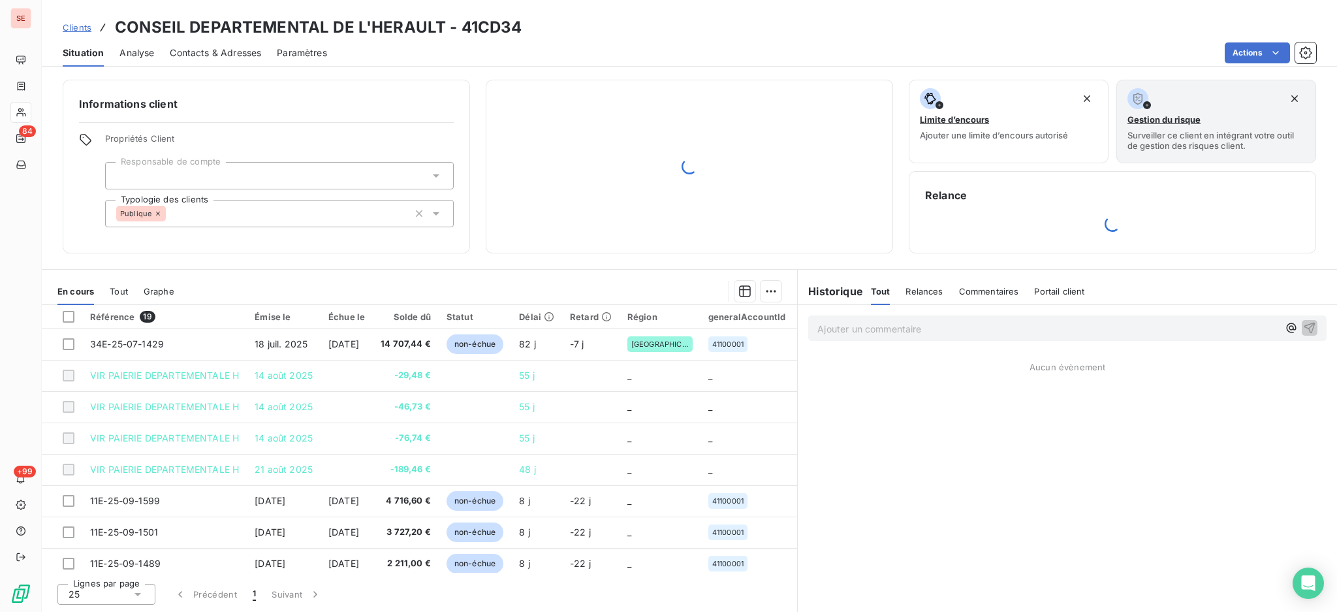
click at [249, 54] on span "Contacts & Adresses" at bounding box center [215, 52] width 91 height 13
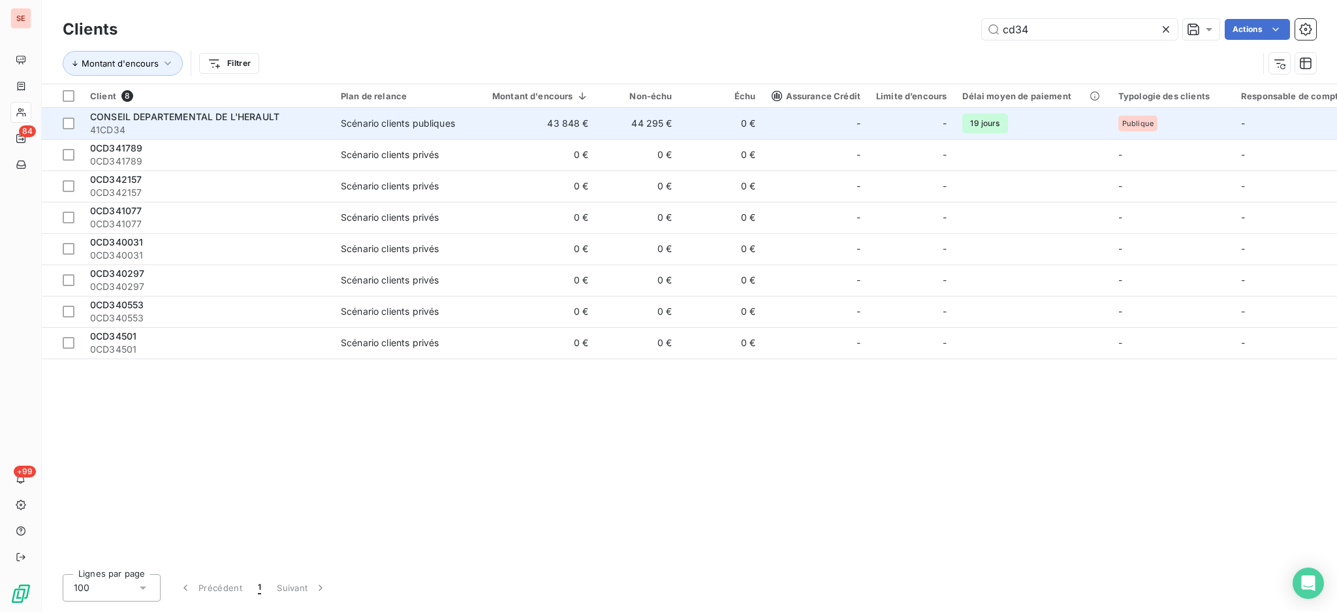
click at [153, 120] on span "CONSEIL DEPARTEMENTAL DE L'HERAULT" at bounding box center [184, 116] width 189 height 11
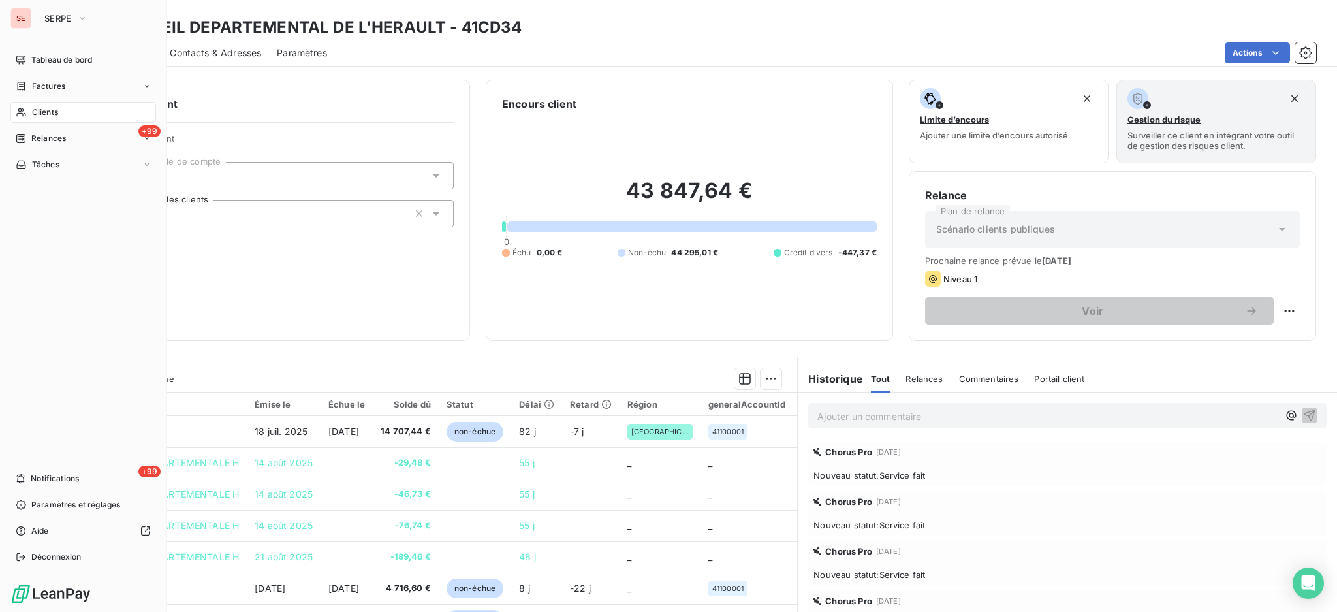
click at [48, 110] on span "Clients" at bounding box center [45, 112] width 26 height 12
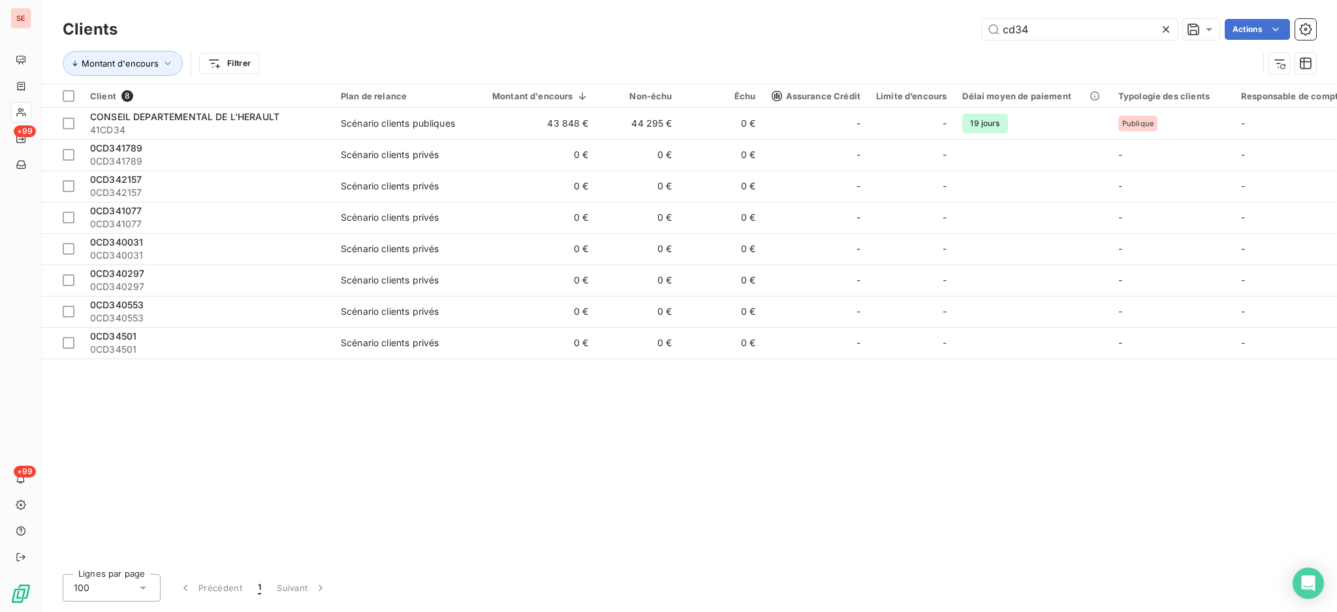
drag, startPoint x: 893, startPoint y: 57, endPoint x: 704, endPoint y: 76, distance: 190.3
click at [704, 76] on div "Clients cd34 Actions Montant d'encours Filtrer" at bounding box center [689, 50] width 1253 height 68
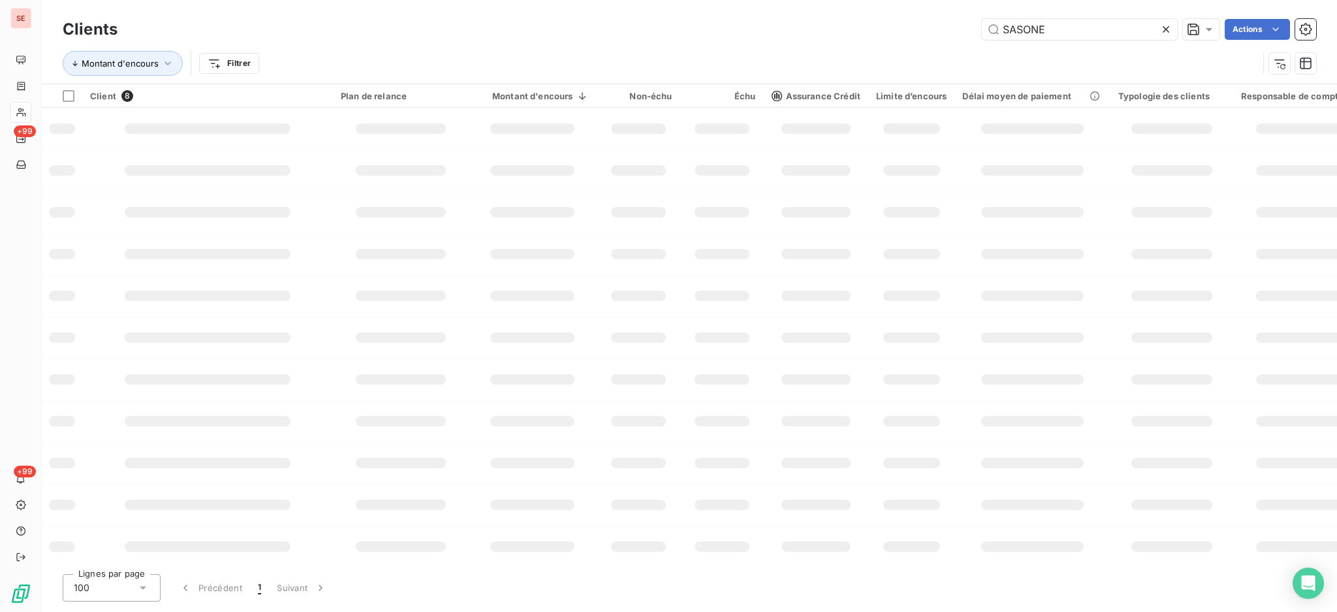
type input "SASONE"
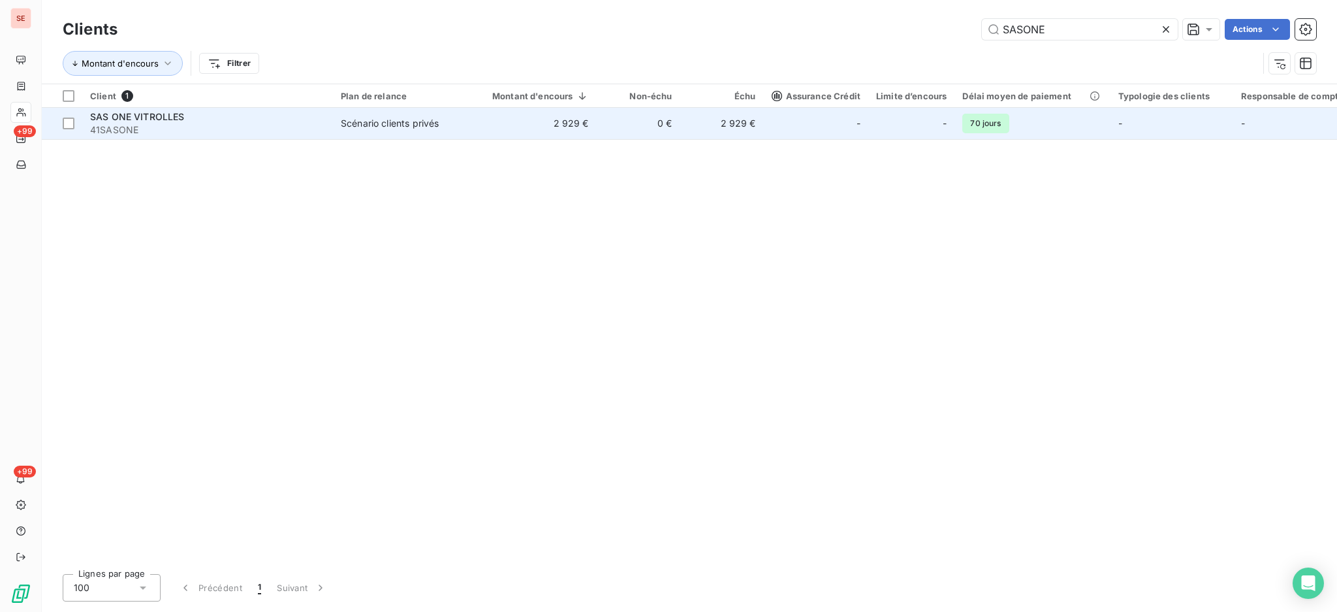
click at [249, 121] on div "SAS ONE VITROLLES" at bounding box center [207, 116] width 235 height 13
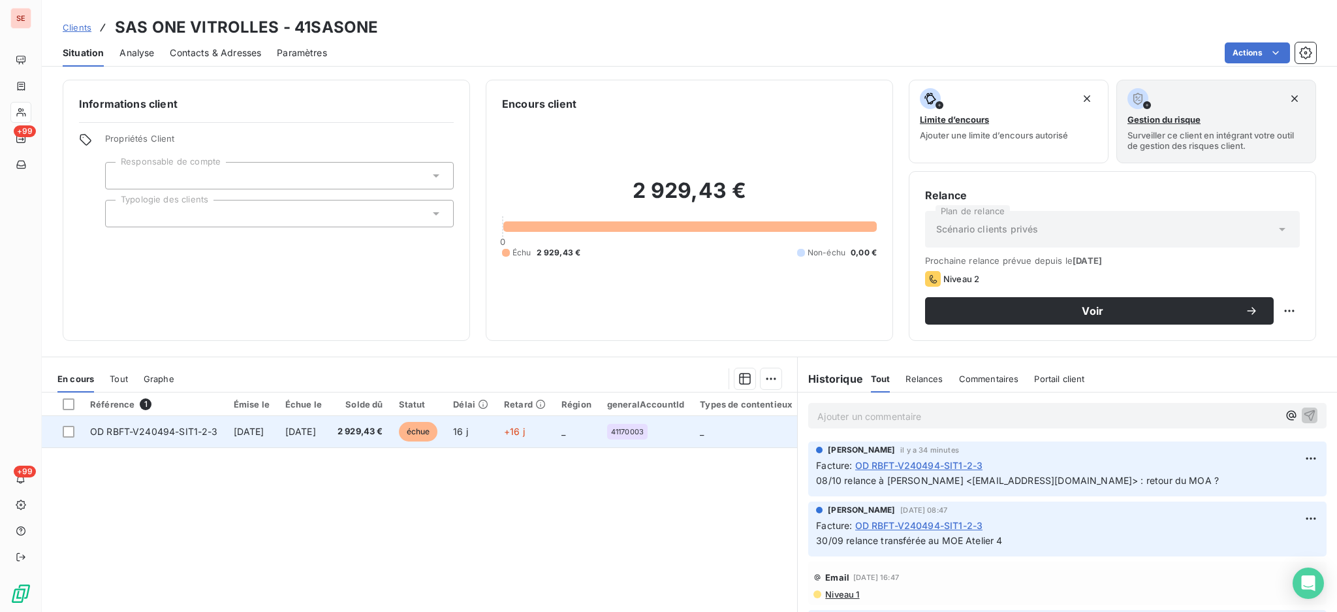
click at [391, 422] on td "2 929,43 €" at bounding box center [360, 431] width 61 height 31
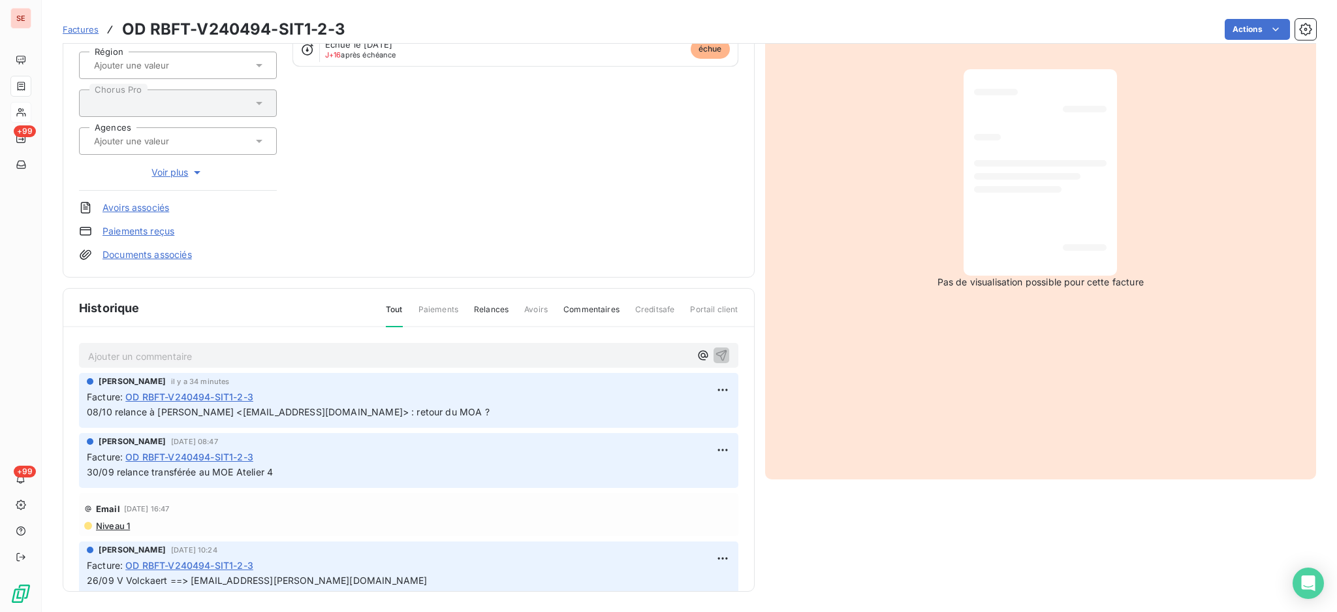
click at [239, 343] on div "Ajouter un commentaire ﻿" at bounding box center [408, 355] width 659 height 25
click at [236, 356] on p "Ajouter un commentaire ﻿" at bounding box center [389, 356] width 602 height 16
click at [715, 351] on icon "button" at bounding box center [721, 354] width 13 height 13
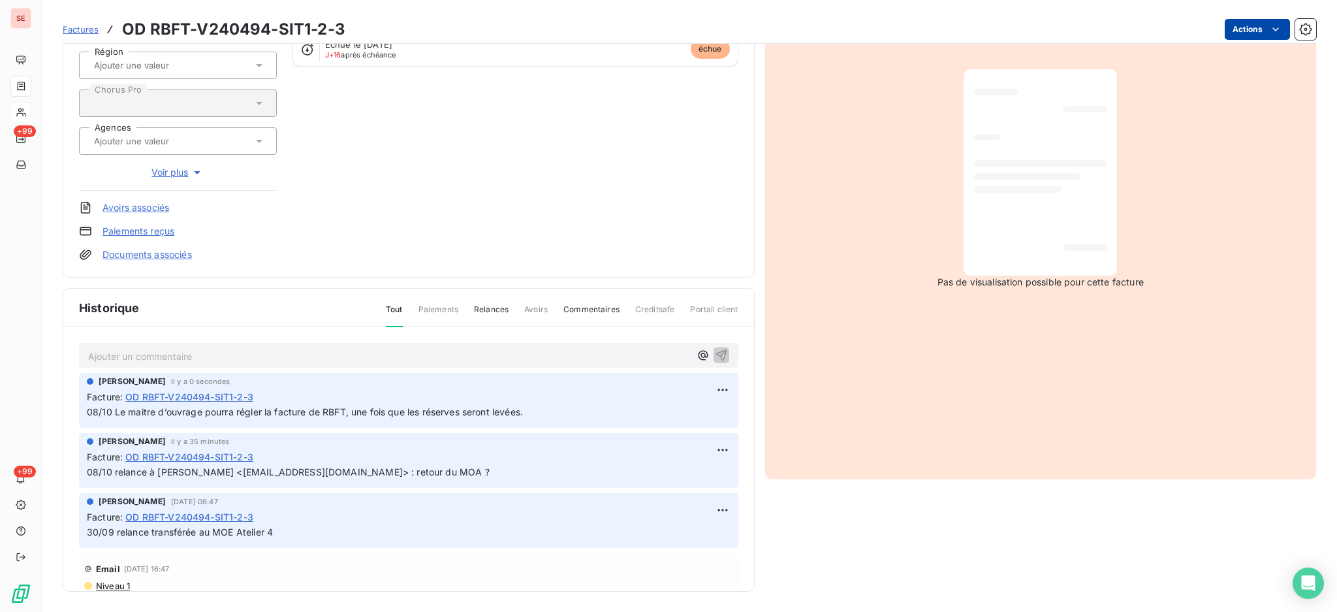
click at [1231, 24] on html "SE +99 +99 Factures OD RBFT-V240494-SIT1-2-3 Actions SAS ONE VITROLLES 41SASONE…" at bounding box center [668, 306] width 1337 height 612
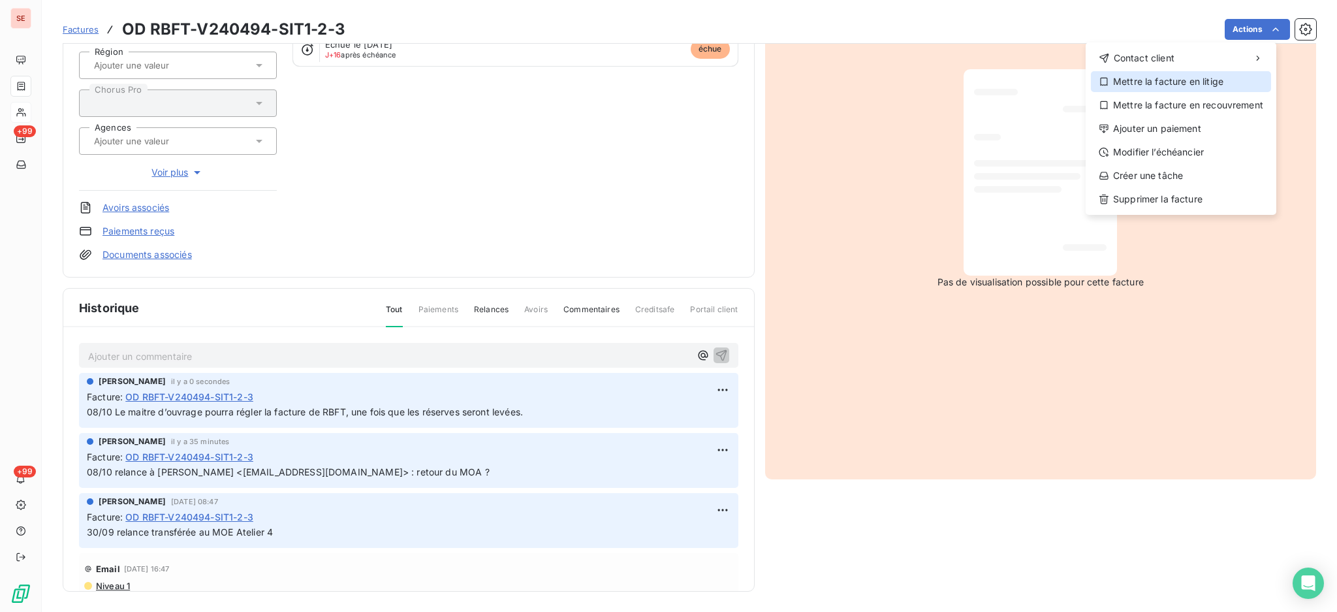
click at [1212, 84] on div "Mettre la facture en litige" at bounding box center [1181, 81] width 180 height 21
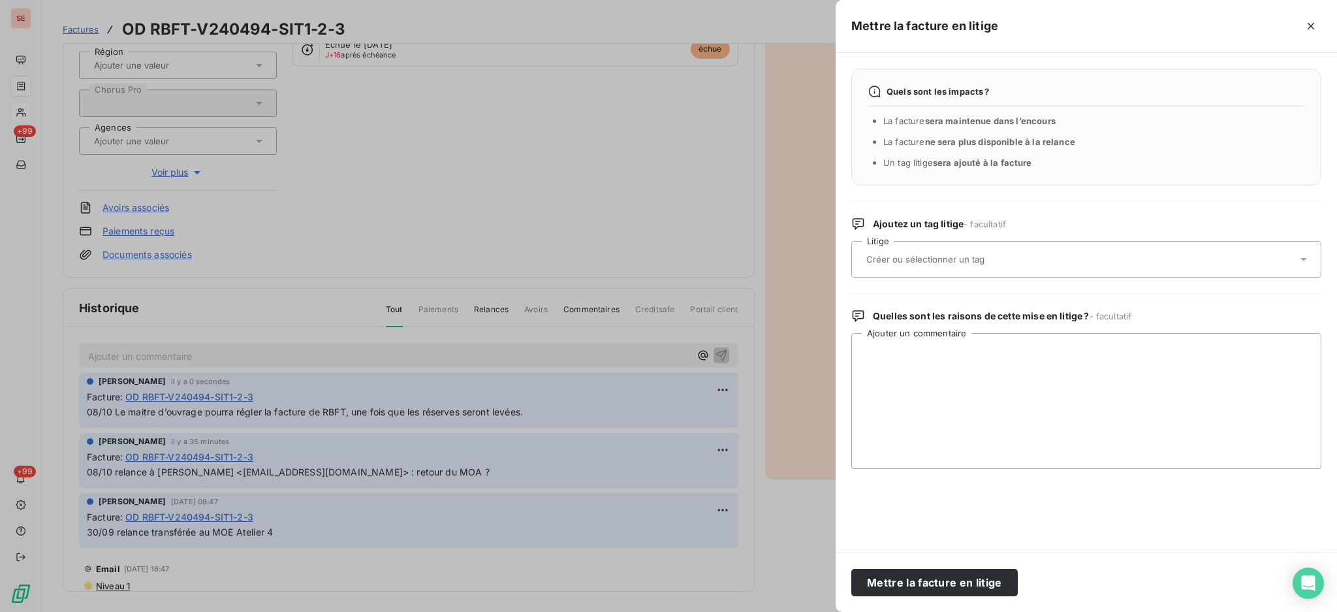
click at [1298, 256] on icon at bounding box center [1303, 259] width 13 height 13
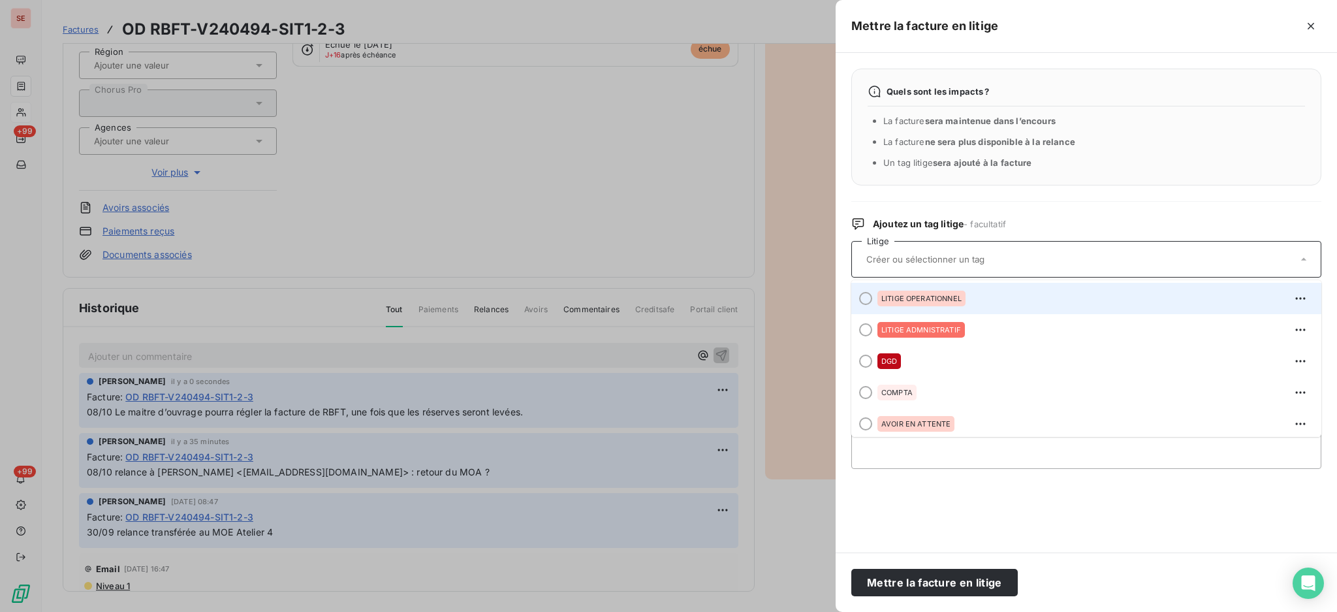
click at [954, 300] on span "LITIGE OPERATIONNEL" at bounding box center [921, 298] width 80 height 8
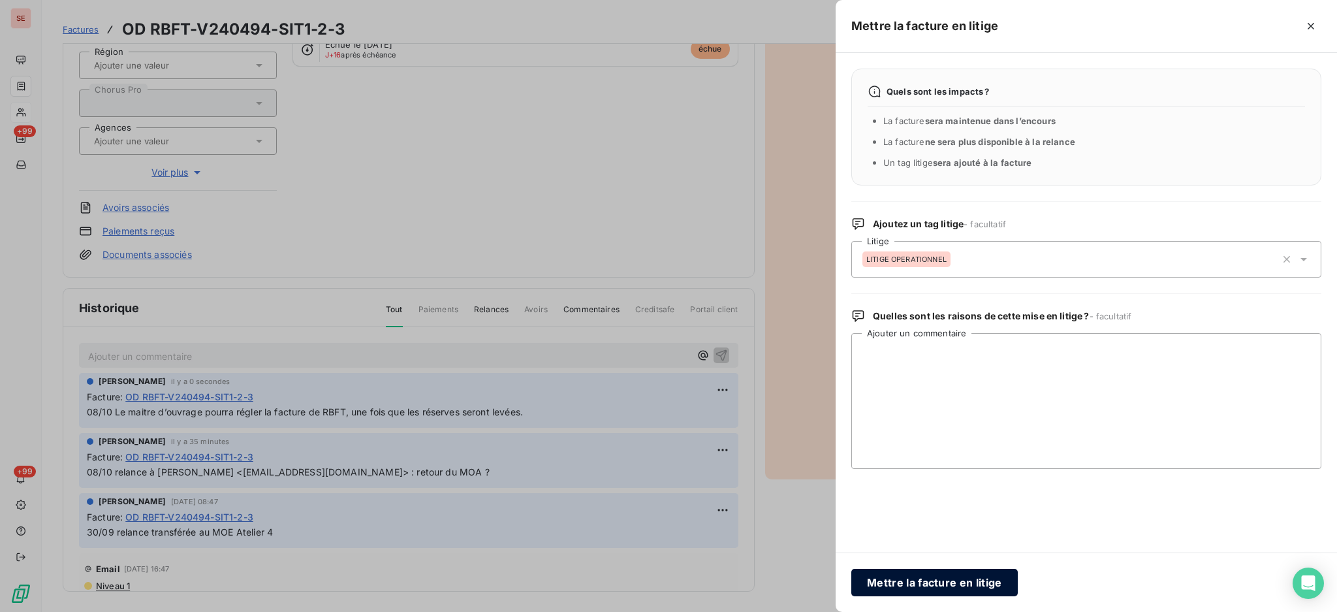
click at [932, 584] on button "Mettre la facture en litige" at bounding box center [934, 582] width 166 height 27
